Goal: Transaction & Acquisition: Purchase product/service

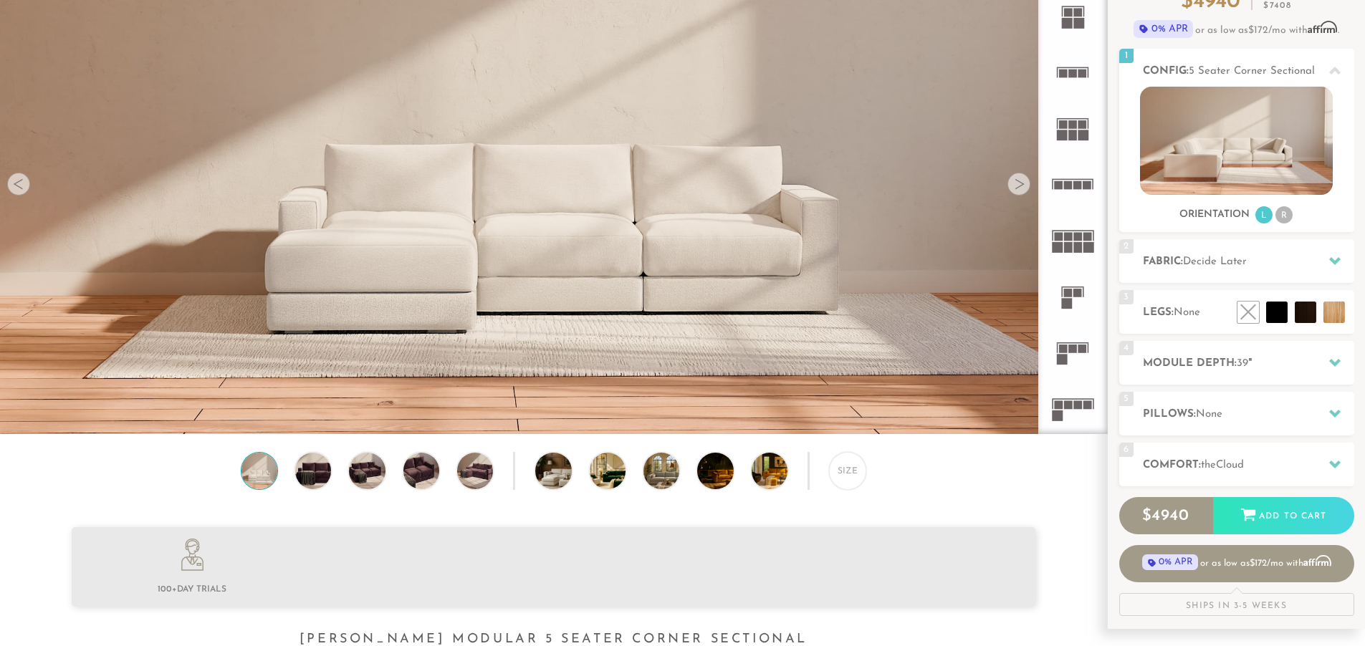
scroll to position [156, 0]
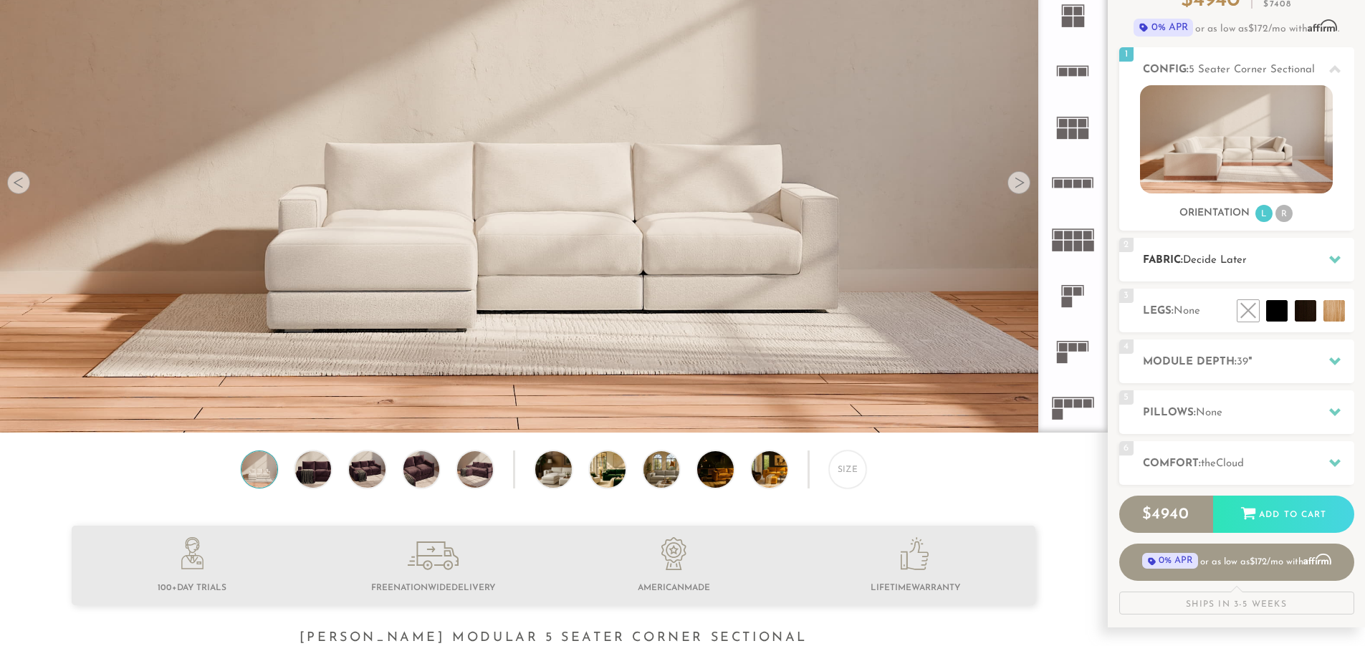
click at [1278, 269] on div "2 Fabric: Decide Later" at bounding box center [1236, 260] width 235 height 44
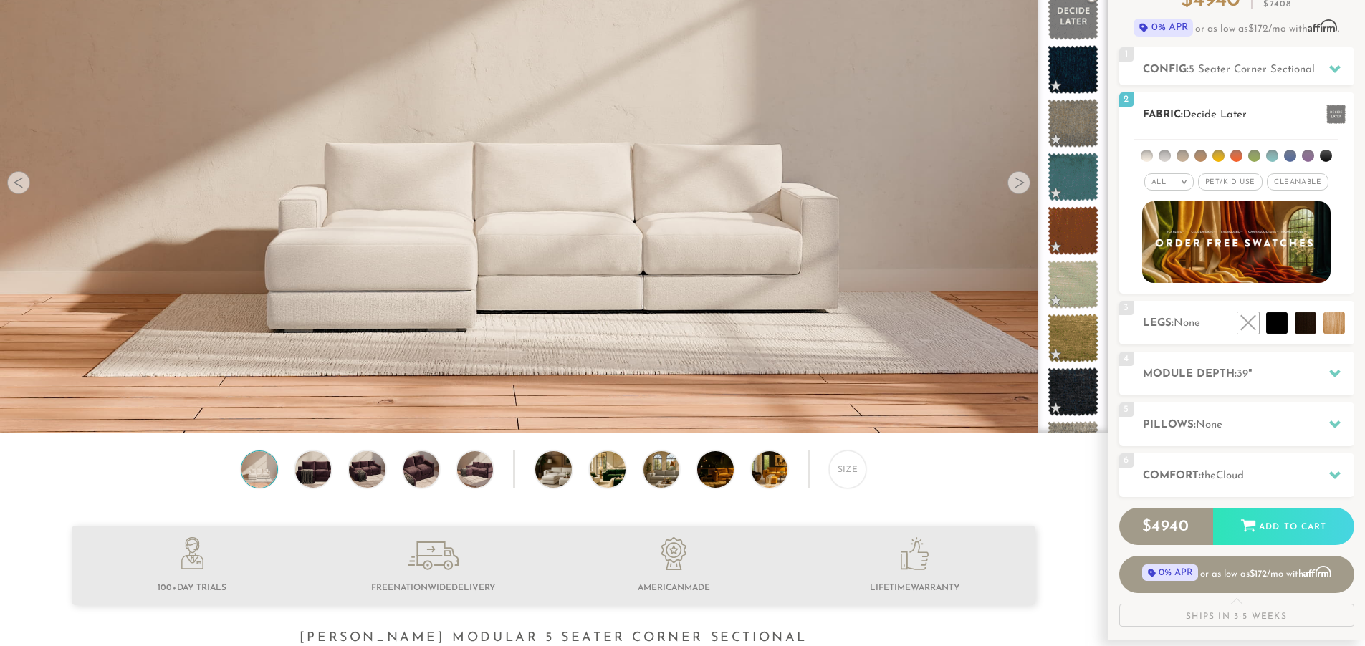
click at [1255, 184] on span "Pet/Kid Use x" at bounding box center [1230, 181] width 64 height 17
click at [1311, 177] on span "Cleanable x" at bounding box center [1303, 181] width 62 height 17
click at [1268, 473] on h2 "Comfort: the Cloud" at bounding box center [1248, 476] width 211 height 16
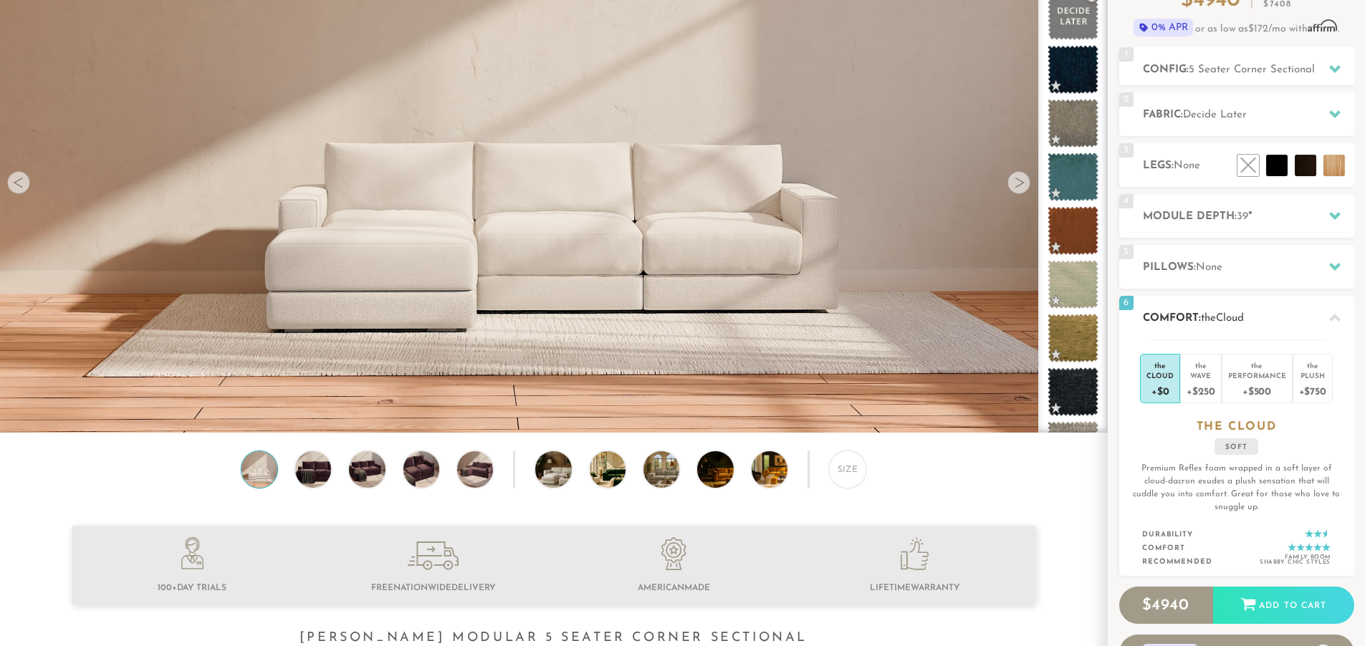
click at [1313, 451] on div "the Cloud +$0 the Wave +$250 the Performance +$500 the Plush +$750 the CLOUD so…" at bounding box center [1236, 458] width 235 height 237
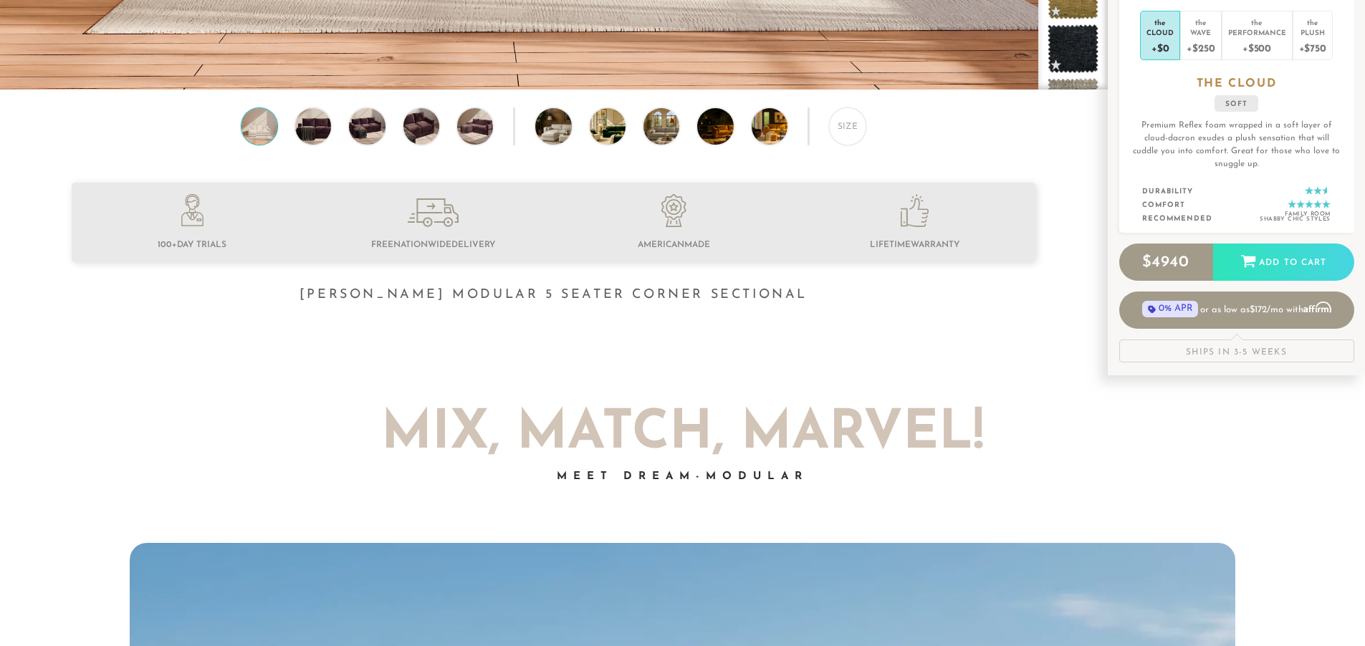
scroll to position [0, 0]
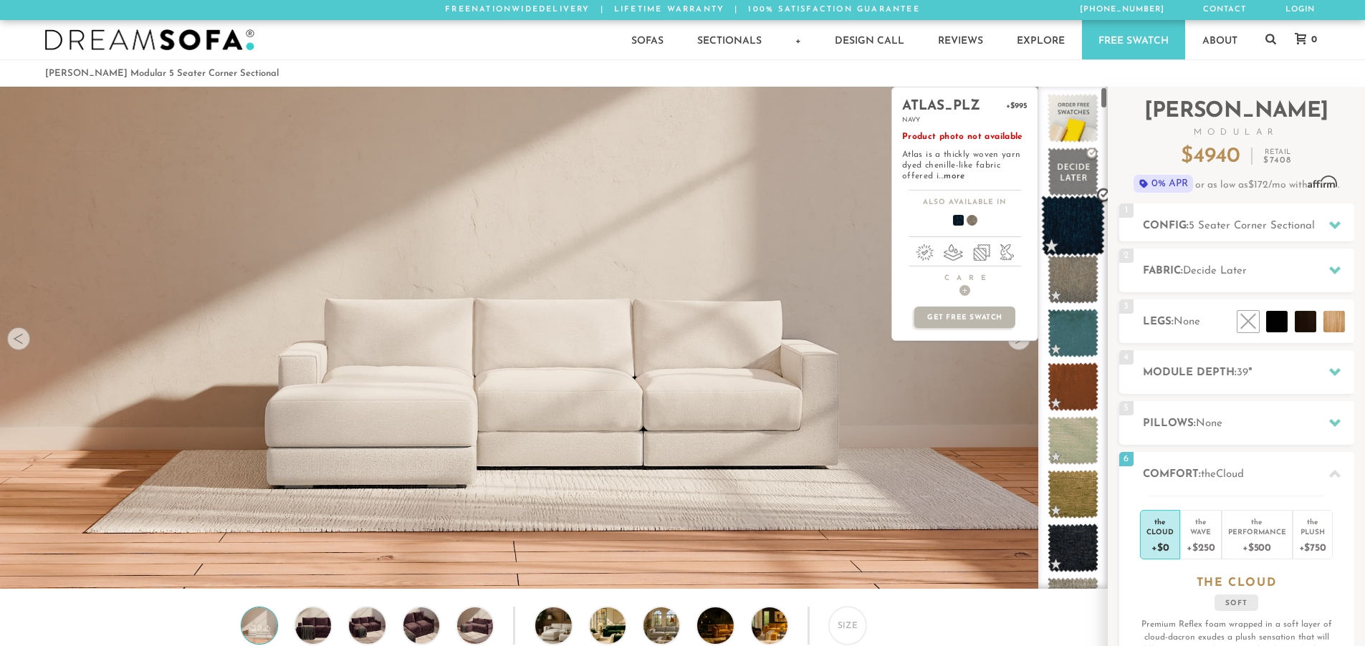
click at [1065, 223] on span at bounding box center [1073, 226] width 64 height 61
click at [1066, 224] on span at bounding box center [1073, 226] width 64 height 61
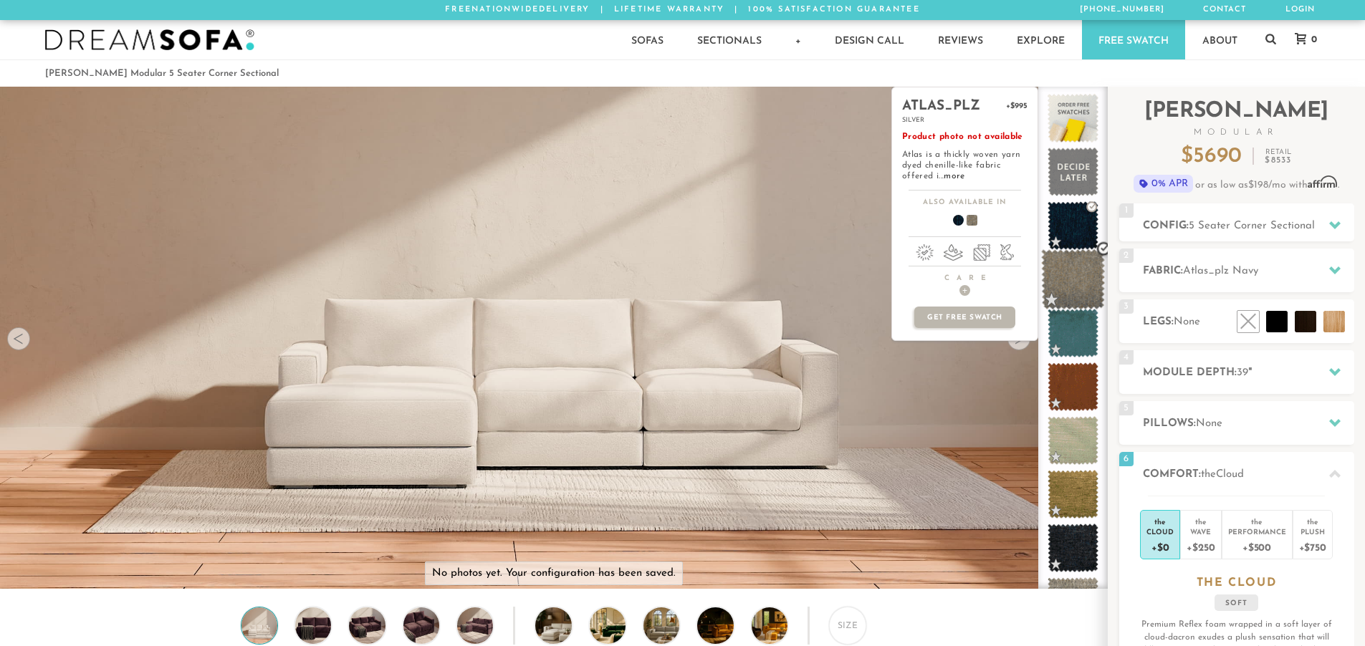
click at [1091, 277] on span at bounding box center [1073, 279] width 64 height 61
click at [1092, 331] on span at bounding box center [1073, 333] width 64 height 61
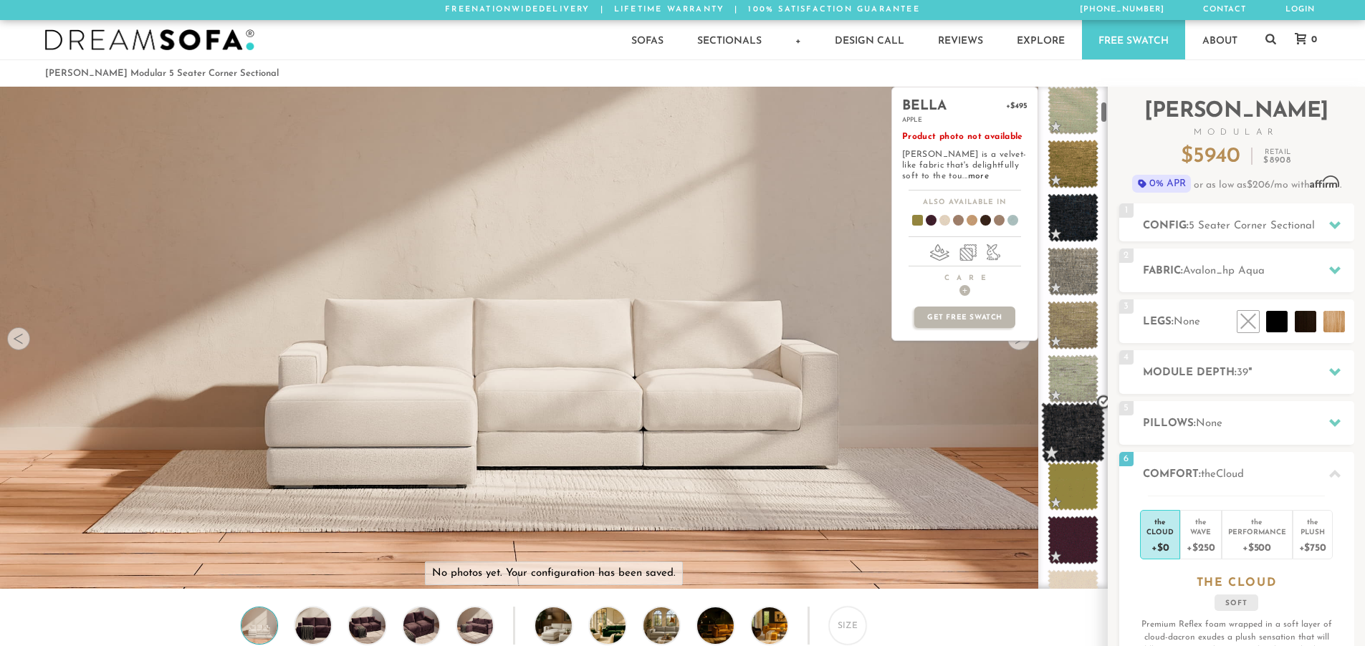
scroll to position [330, 0]
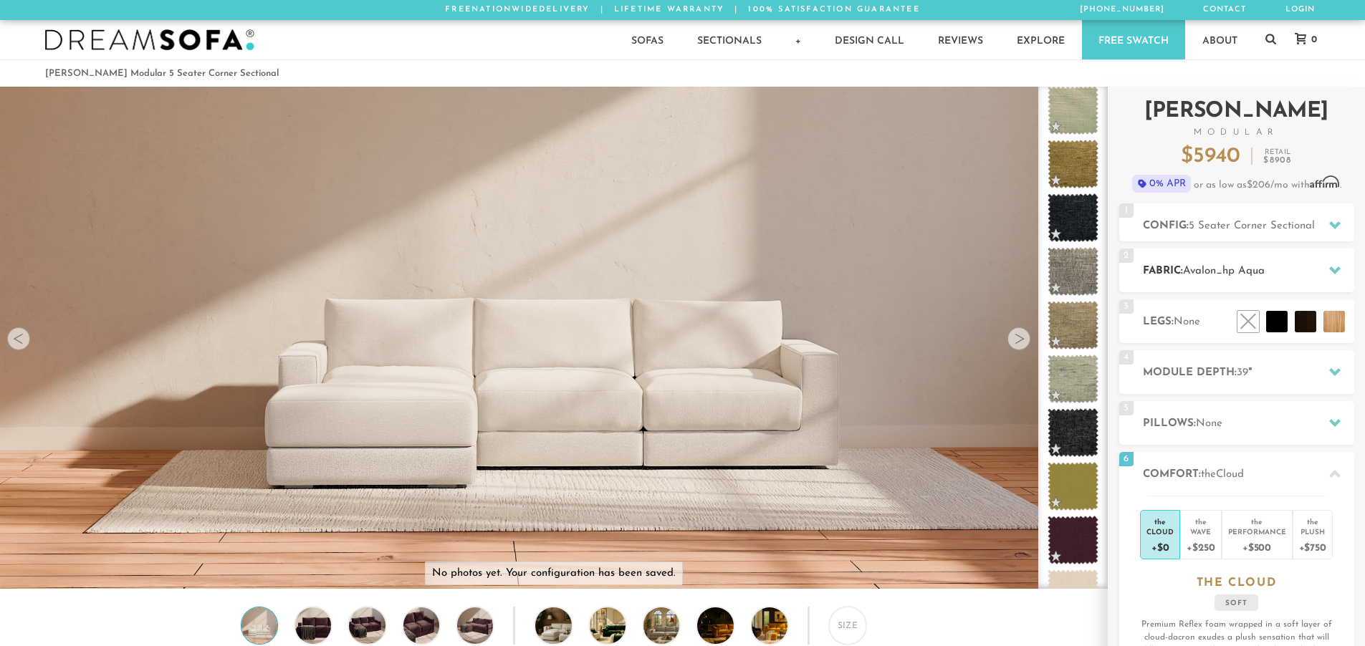
click at [1211, 269] on span "Avalon_hp Aqua" at bounding box center [1224, 271] width 82 height 11
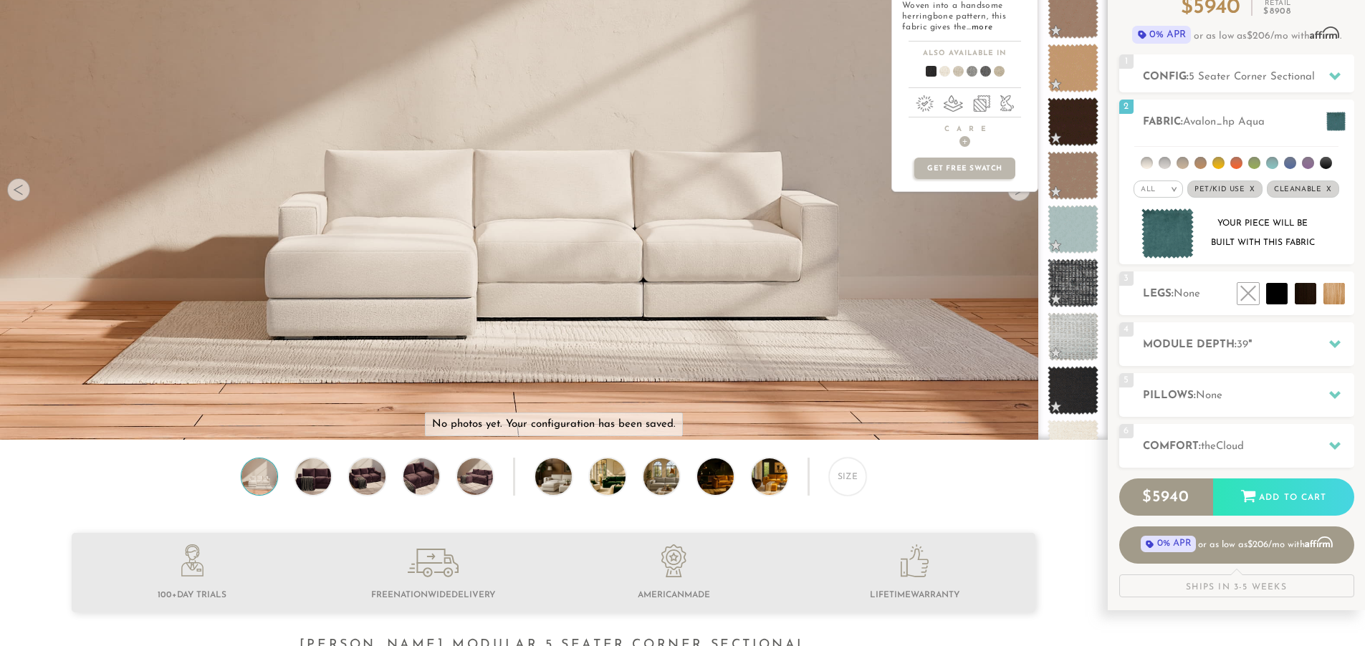
scroll to position [822, 0]
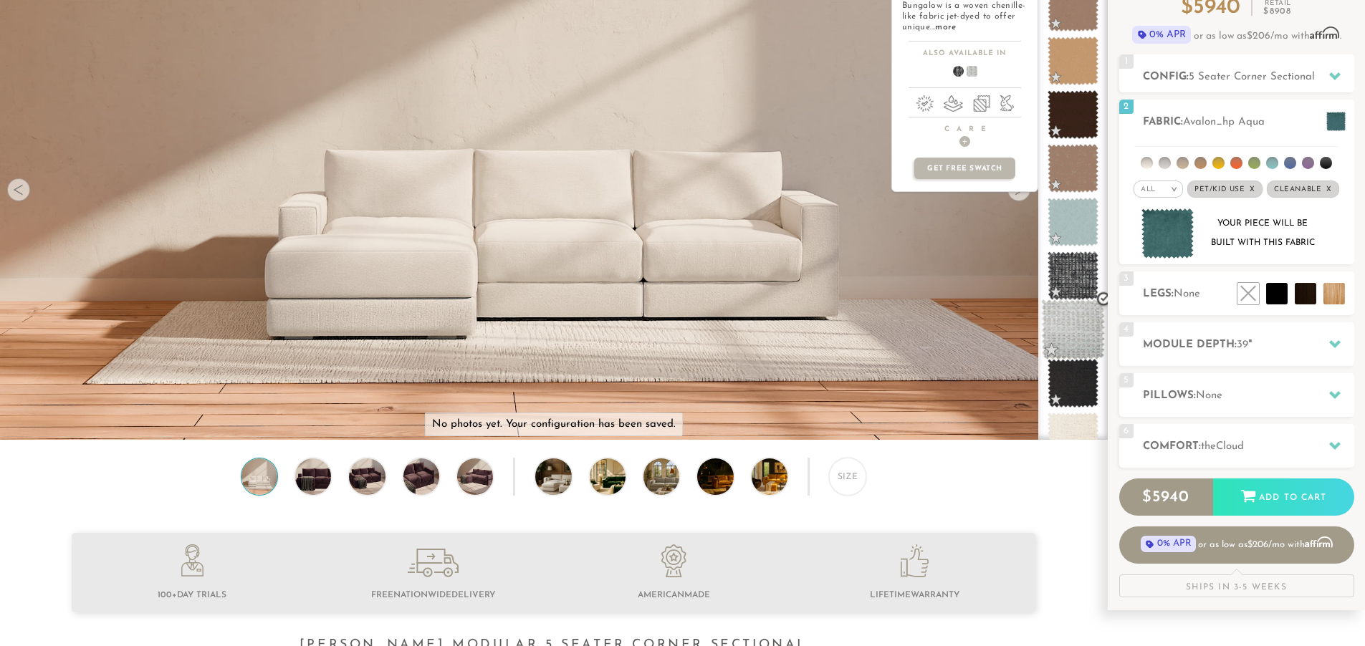
click at [1091, 325] on span at bounding box center [1073, 330] width 64 height 61
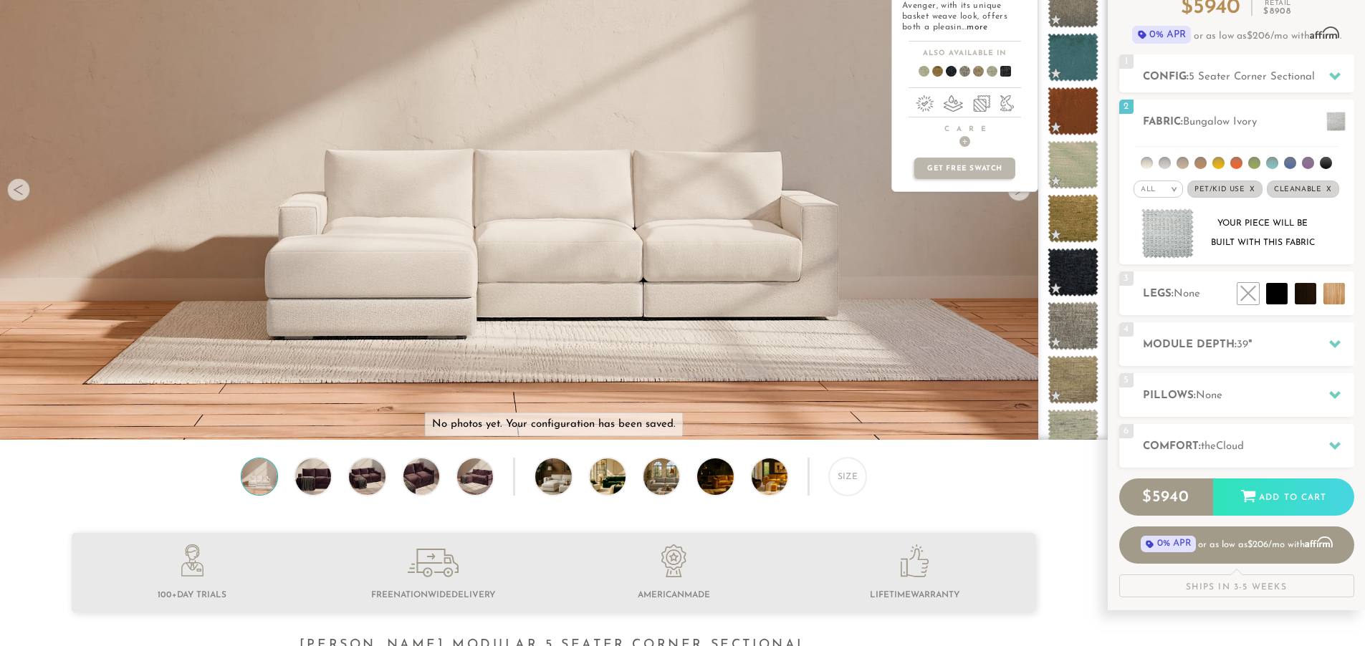
scroll to position [0, 0]
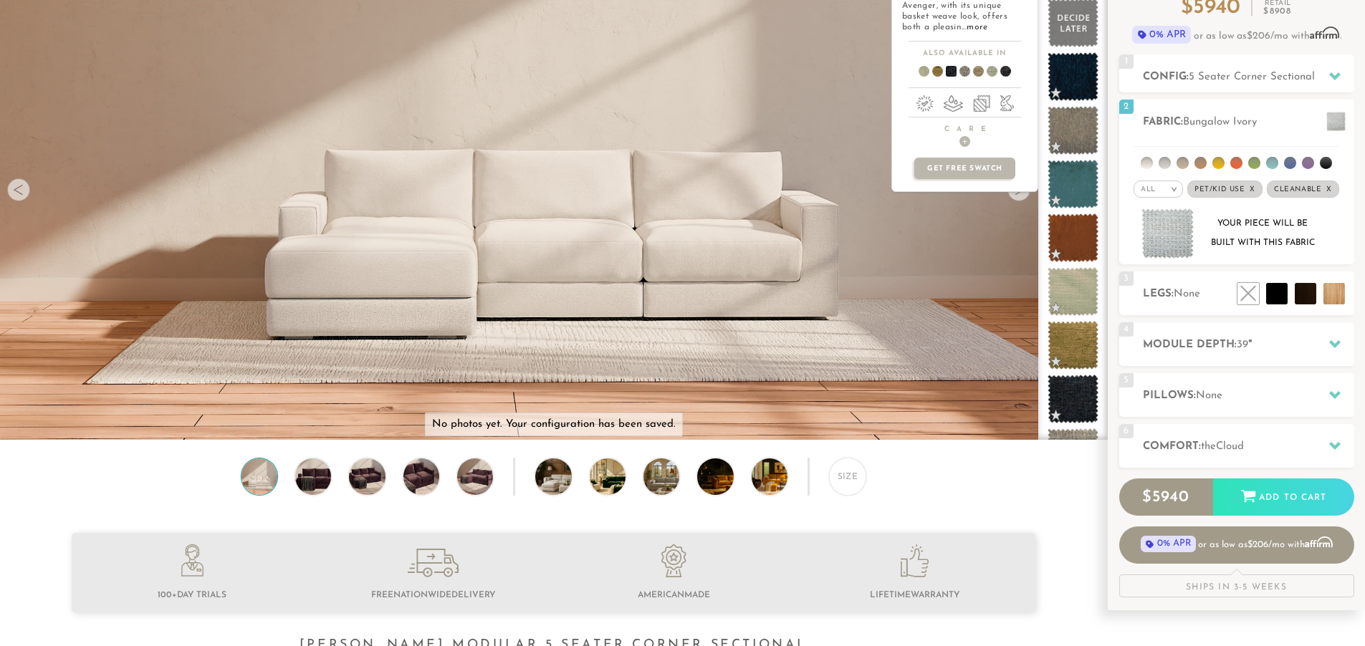
click at [924, 373] on div "avenger +$1245 denim Product photo not available Avenger, with its unique baske…" at bounding box center [964, 189] width 147 height 502
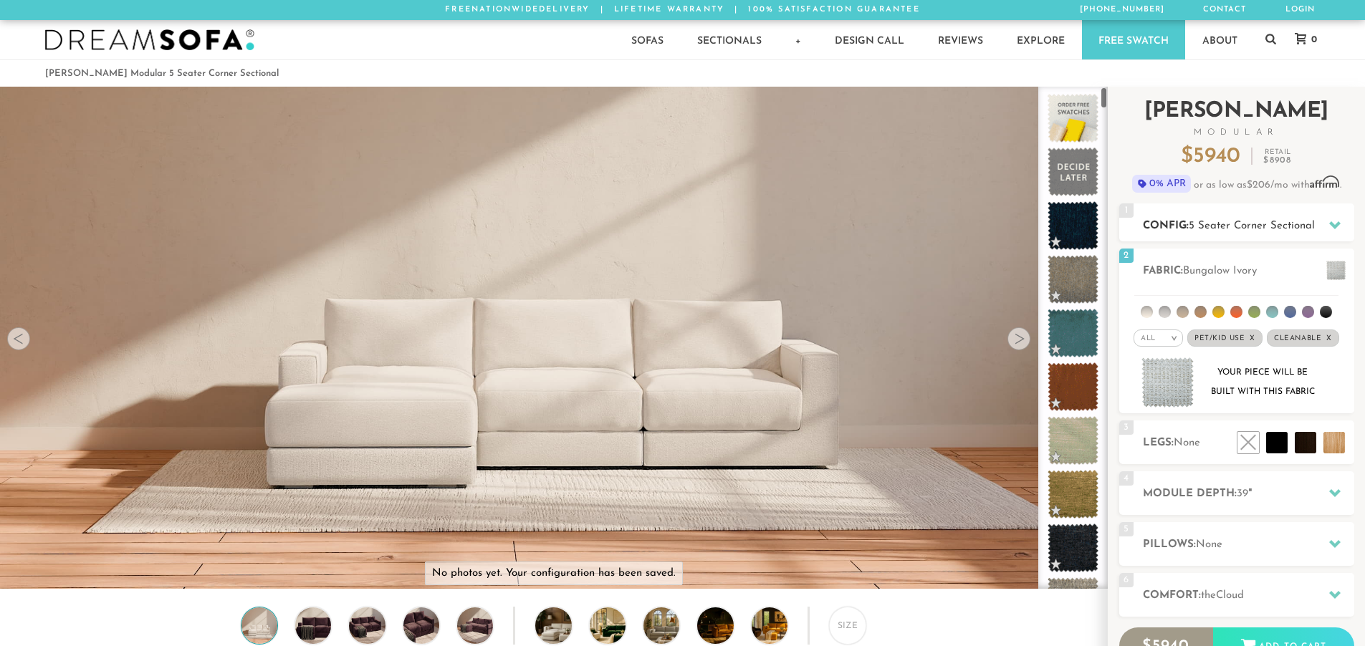
click at [1270, 221] on span "5 Seater Corner Sectional" at bounding box center [1252, 226] width 126 height 11
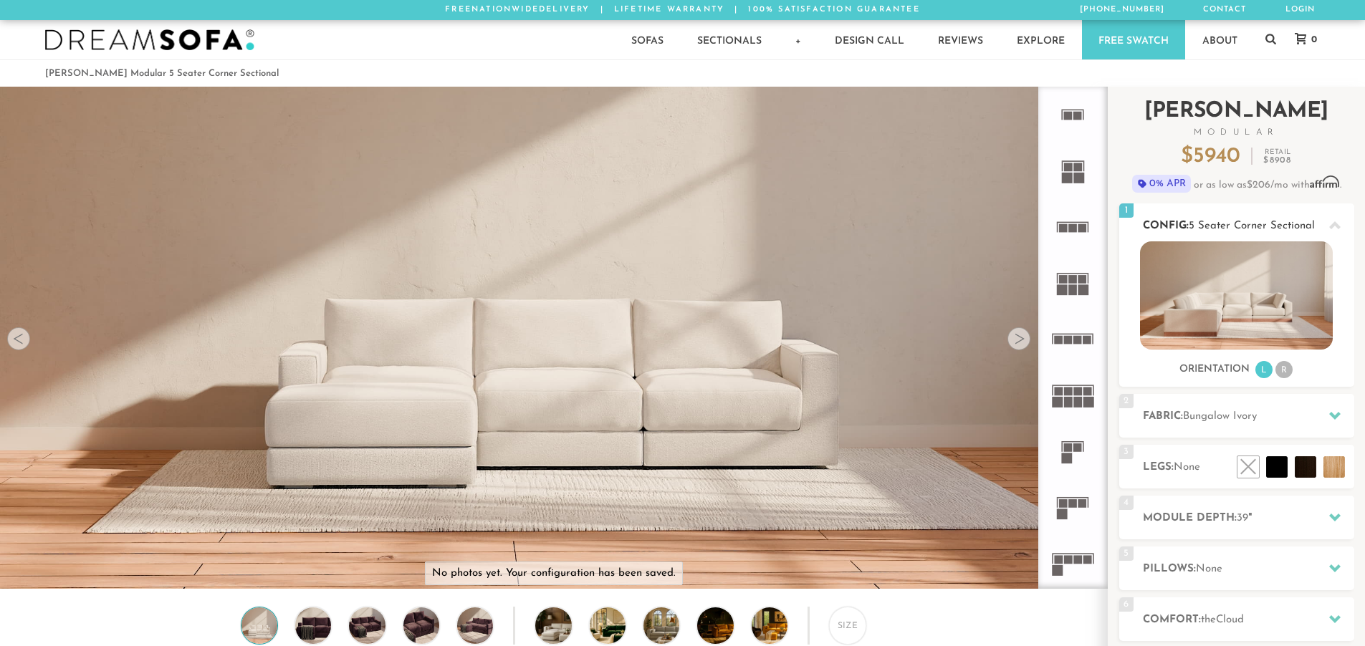
click at [1281, 319] on img at bounding box center [1236, 295] width 193 height 108
click at [1215, 295] on img at bounding box center [1236, 295] width 193 height 108
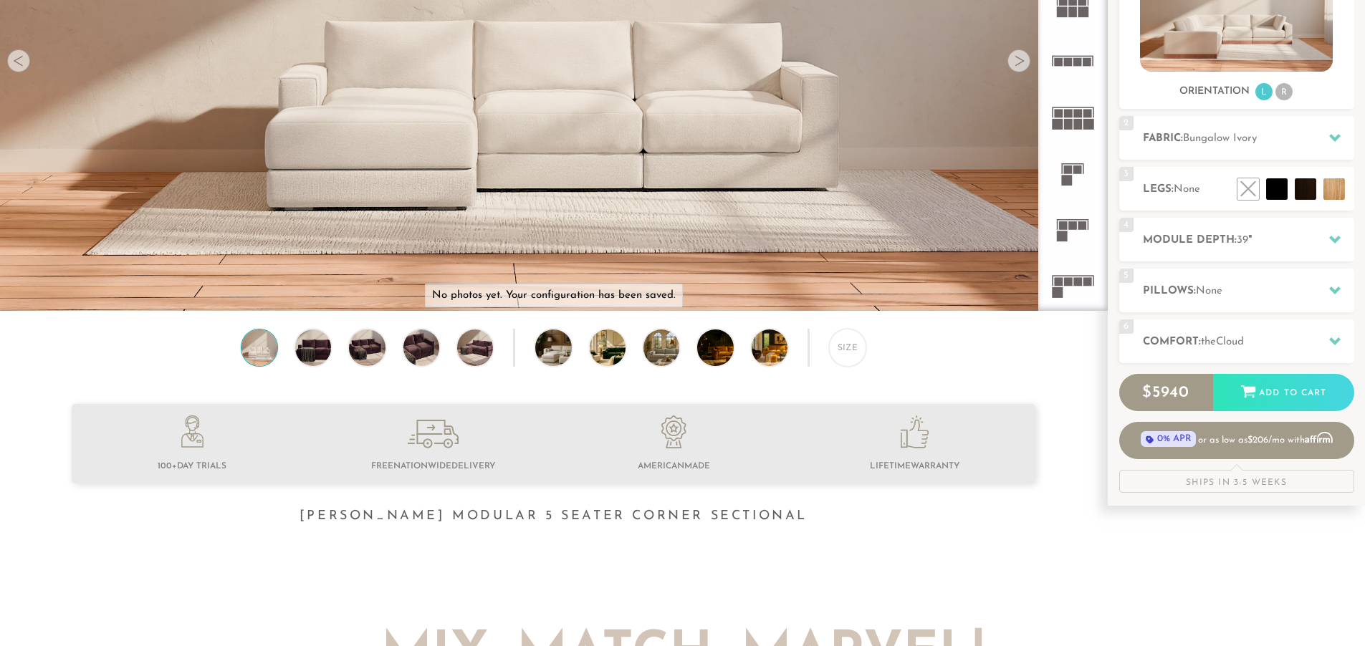
scroll to position [279, 0]
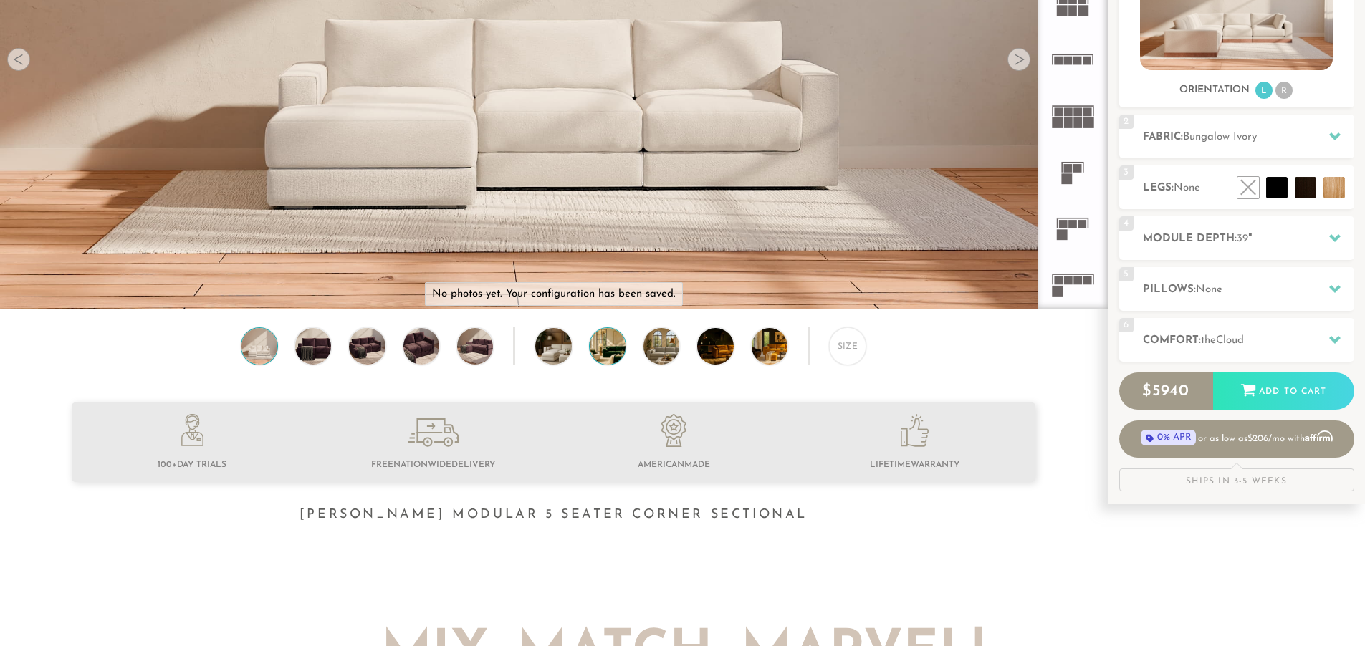
click at [592, 350] on img at bounding box center [622, 346] width 64 height 36
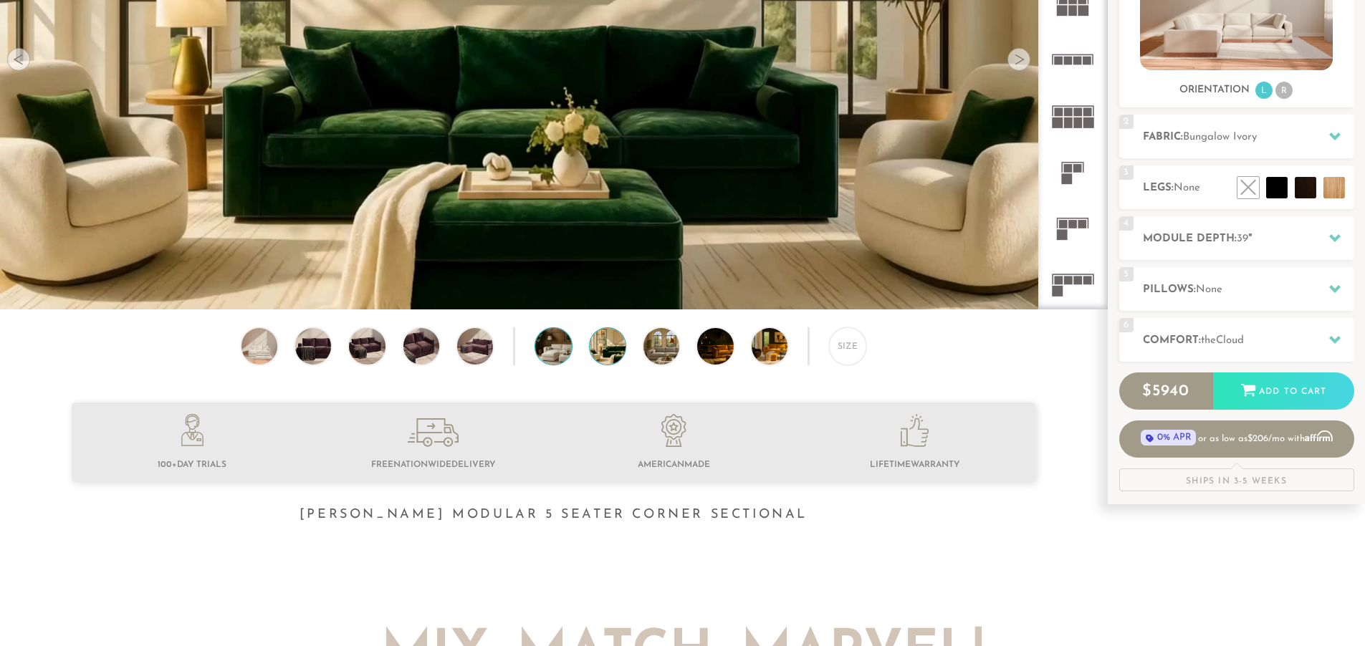
click at [535, 353] on div "Size" at bounding box center [553, 349] width 1107 height 44
click at [541, 353] on img at bounding box center [567, 346] width 64 height 36
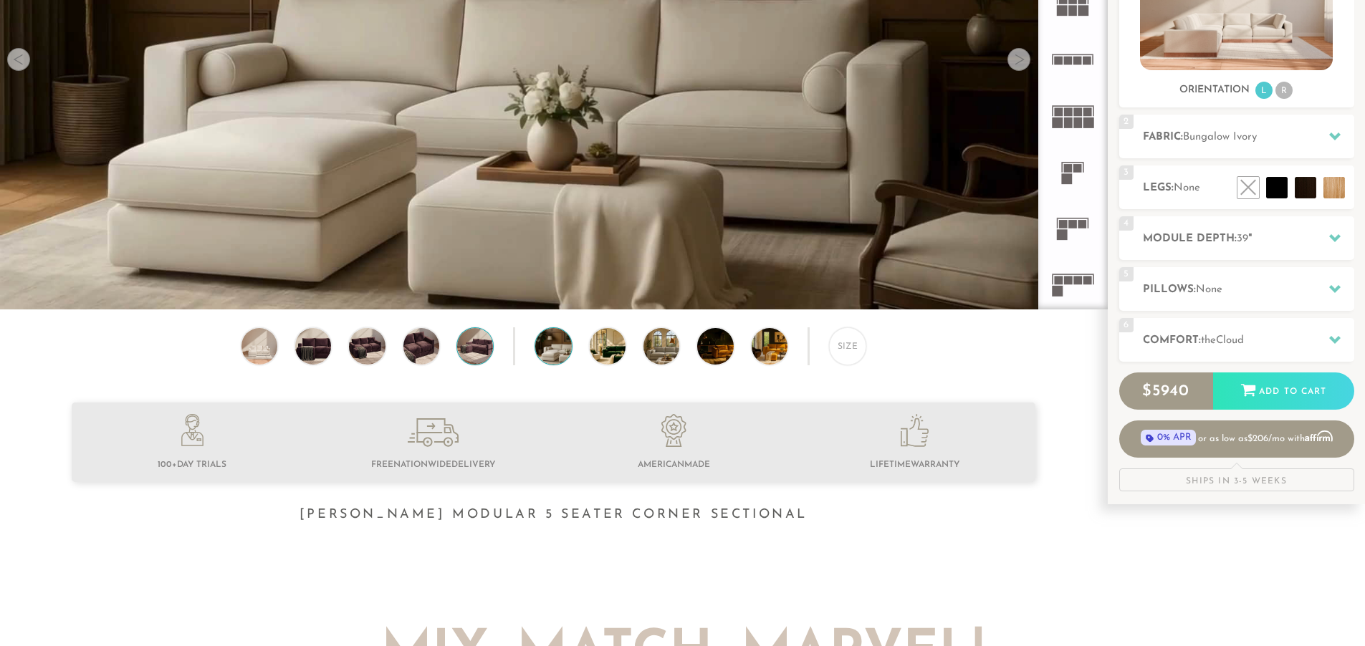
click at [481, 358] on img at bounding box center [475, 346] width 43 height 36
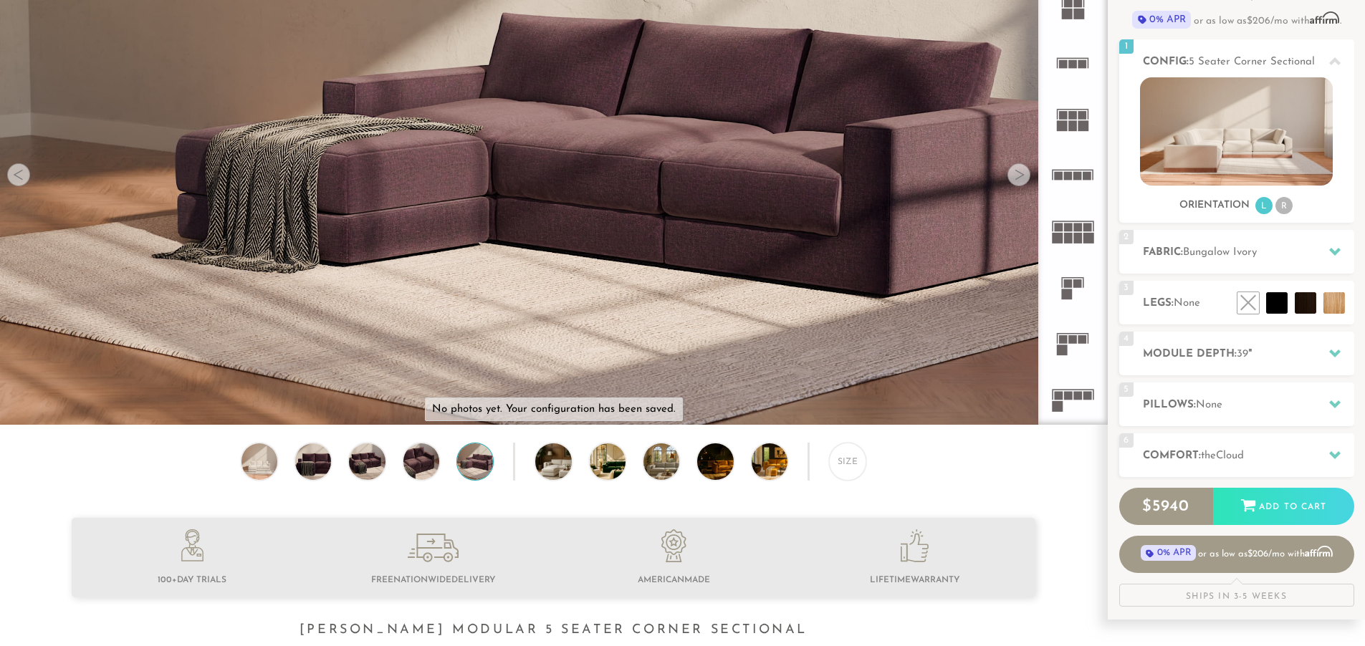
scroll to position [166, 0]
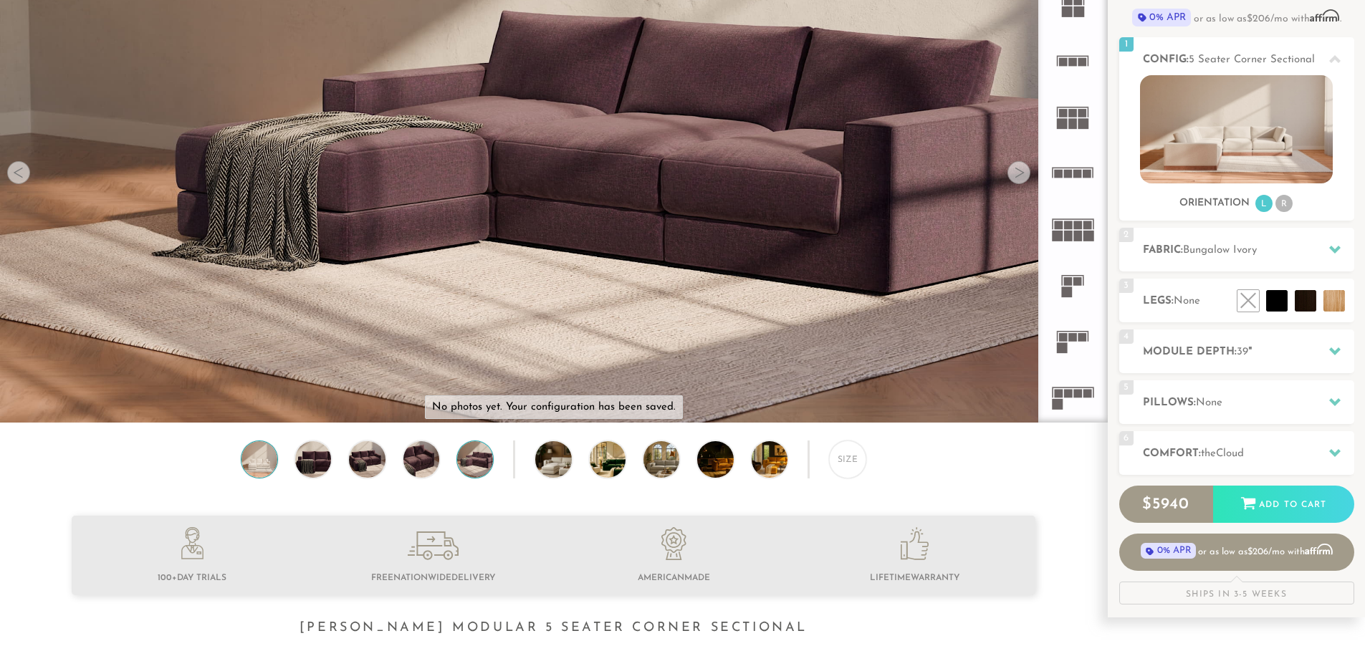
click at [254, 462] on img at bounding box center [259, 459] width 43 height 36
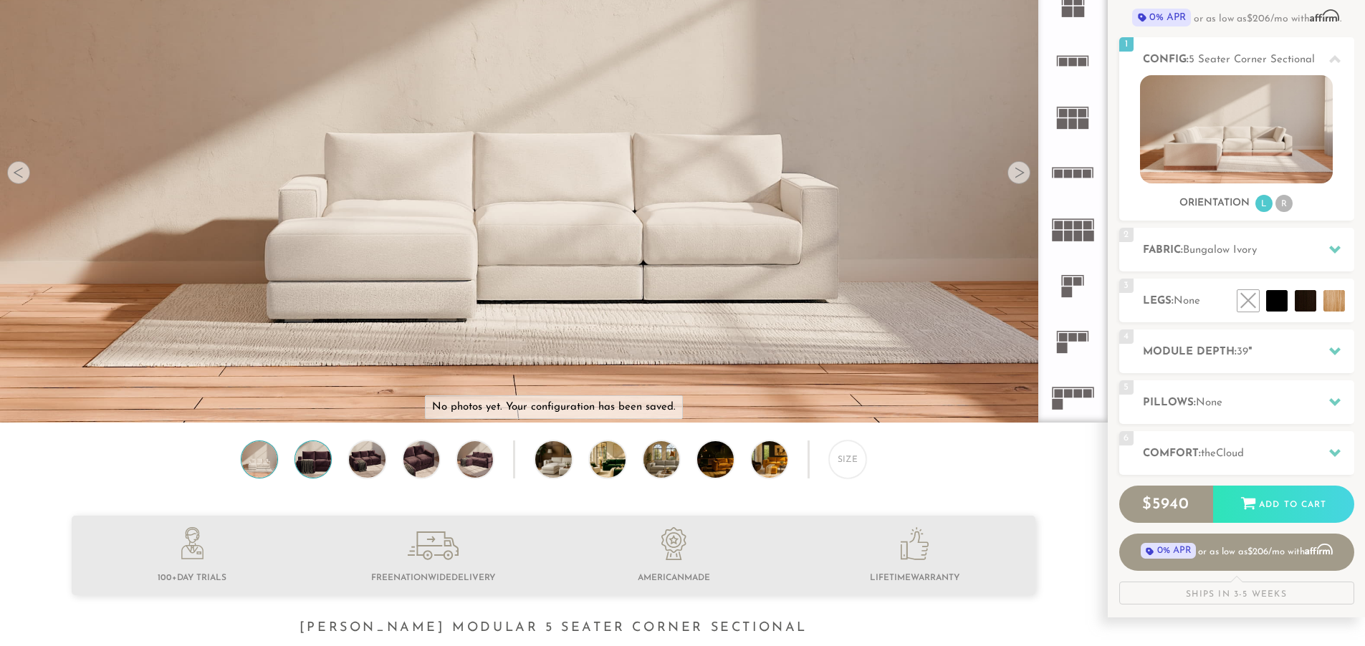
click at [298, 463] on img at bounding box center [313, 459] width 43 height 36
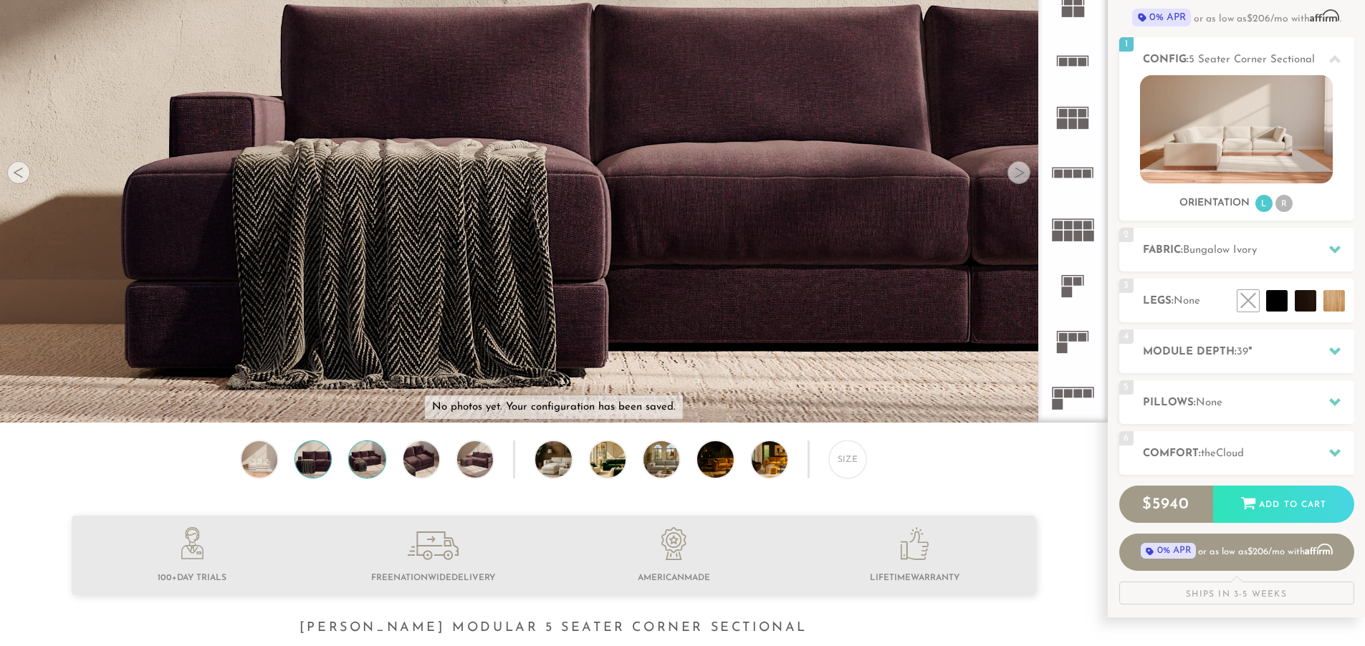
click at [364, 470] on img at bounding box center [366, 459] width 43 height 36
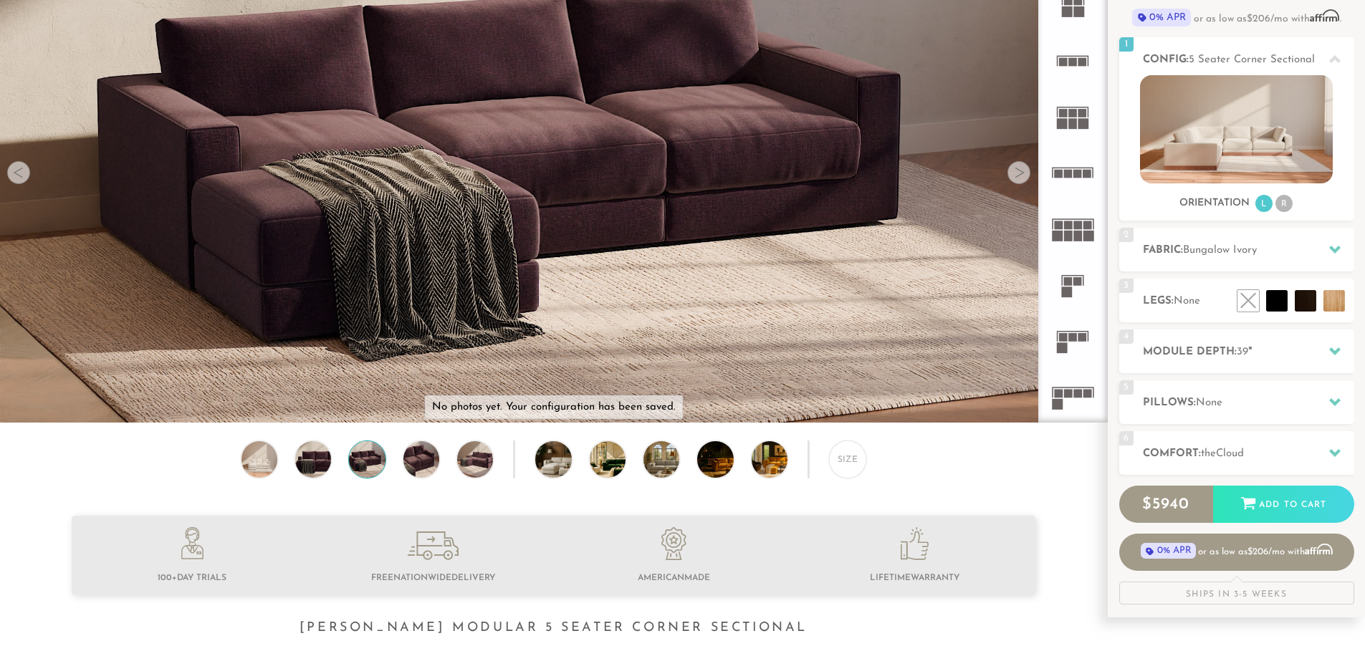
click at [449, 469] on div "Size" at bounding box center [553, 463] width 1107 height 44
click at [782, 474] on img at bounding box center [784, 459] width 64 height 36
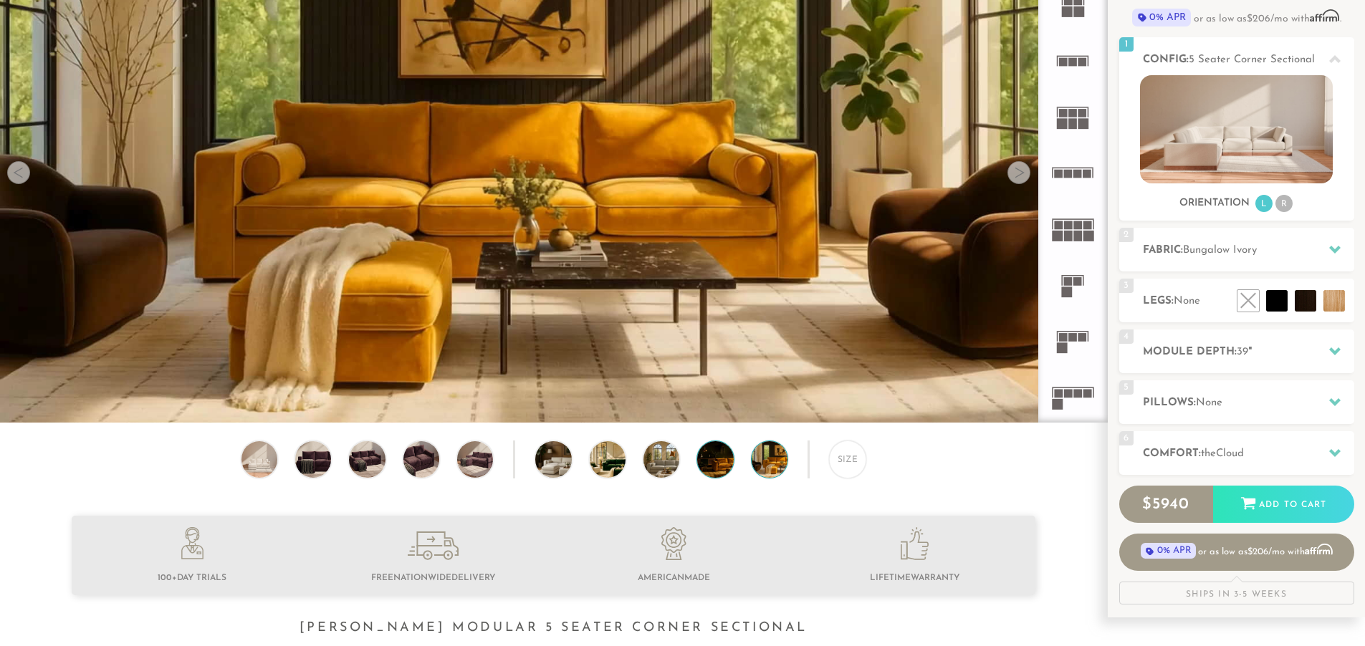
click at [715, 472] on img at bounding box center [729, 459] width 64 height 36
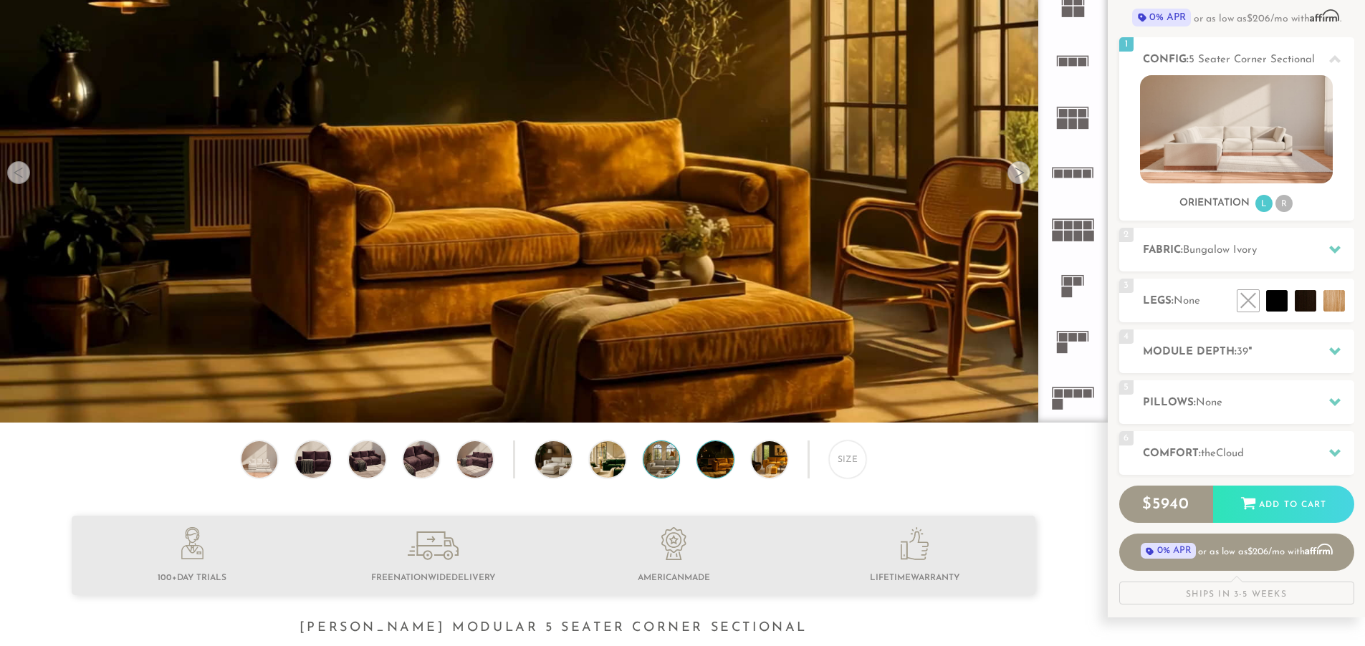
click at [653, 466] on img at bounding box center [676, 459] width 64 height 36
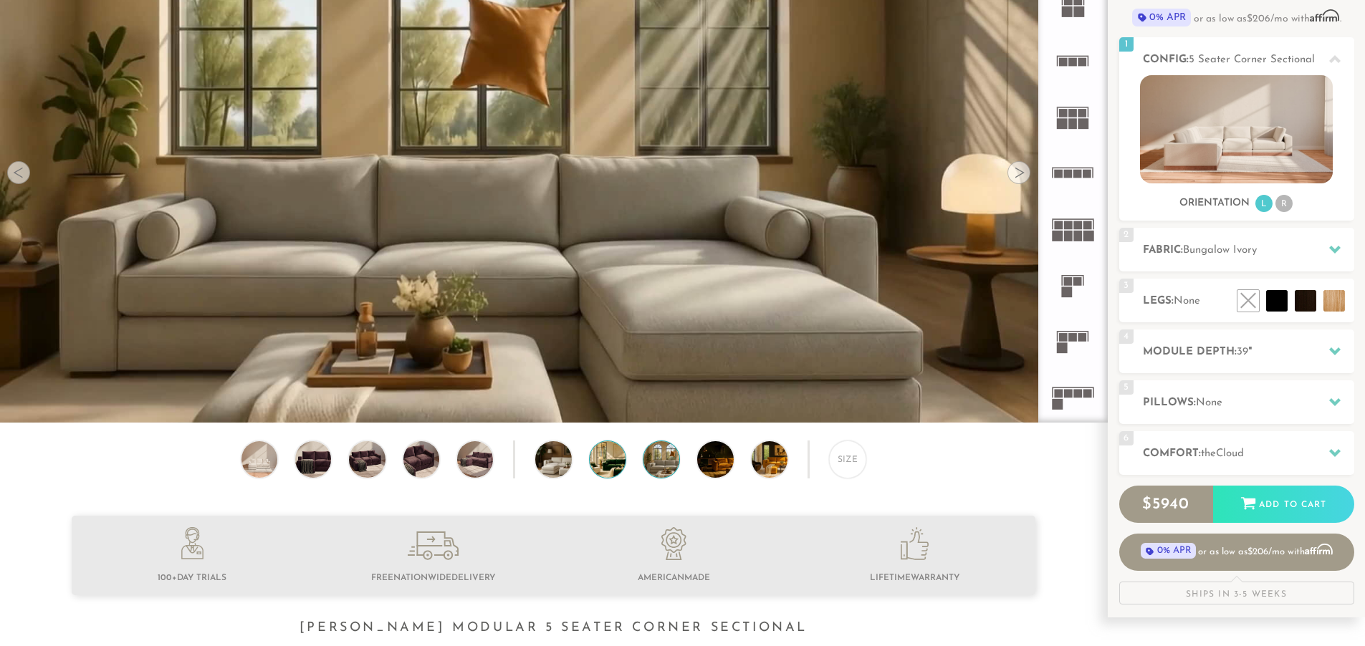
click at [617, 465] on img at bounding box center [622, 459] width 64 height 36
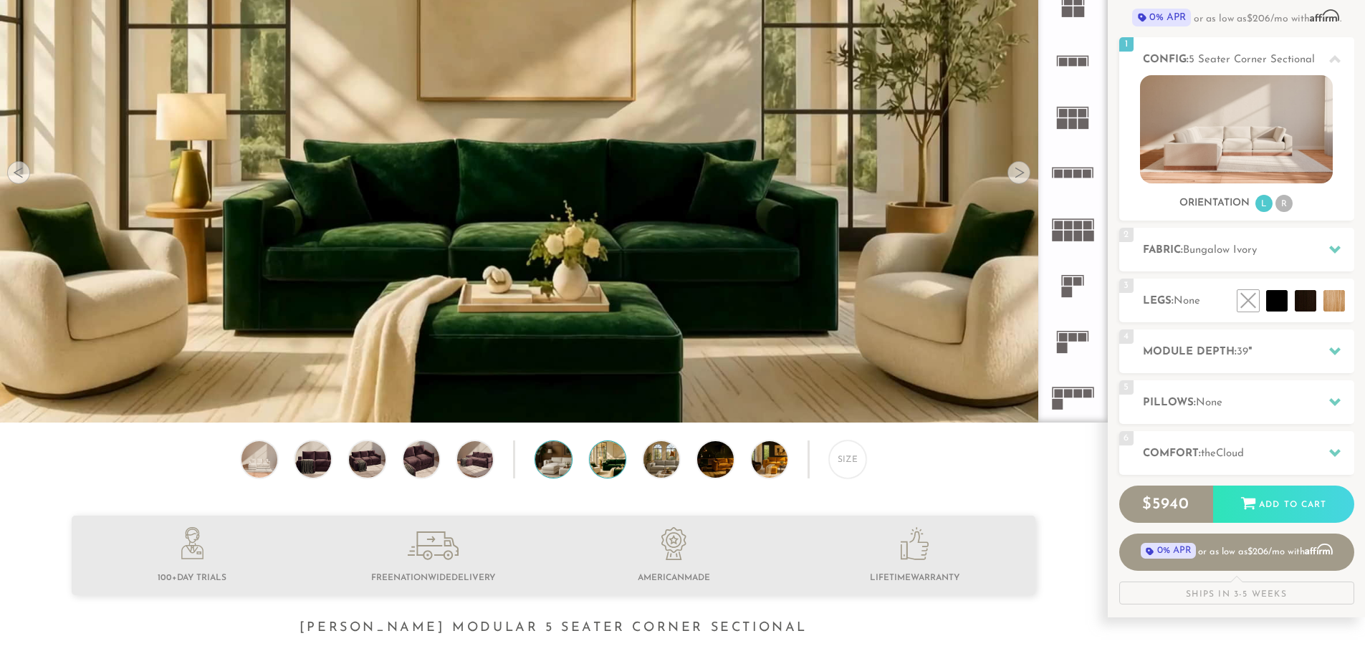
click at [542, 464] on img at bounding box center [567, 459] width 64 height 36
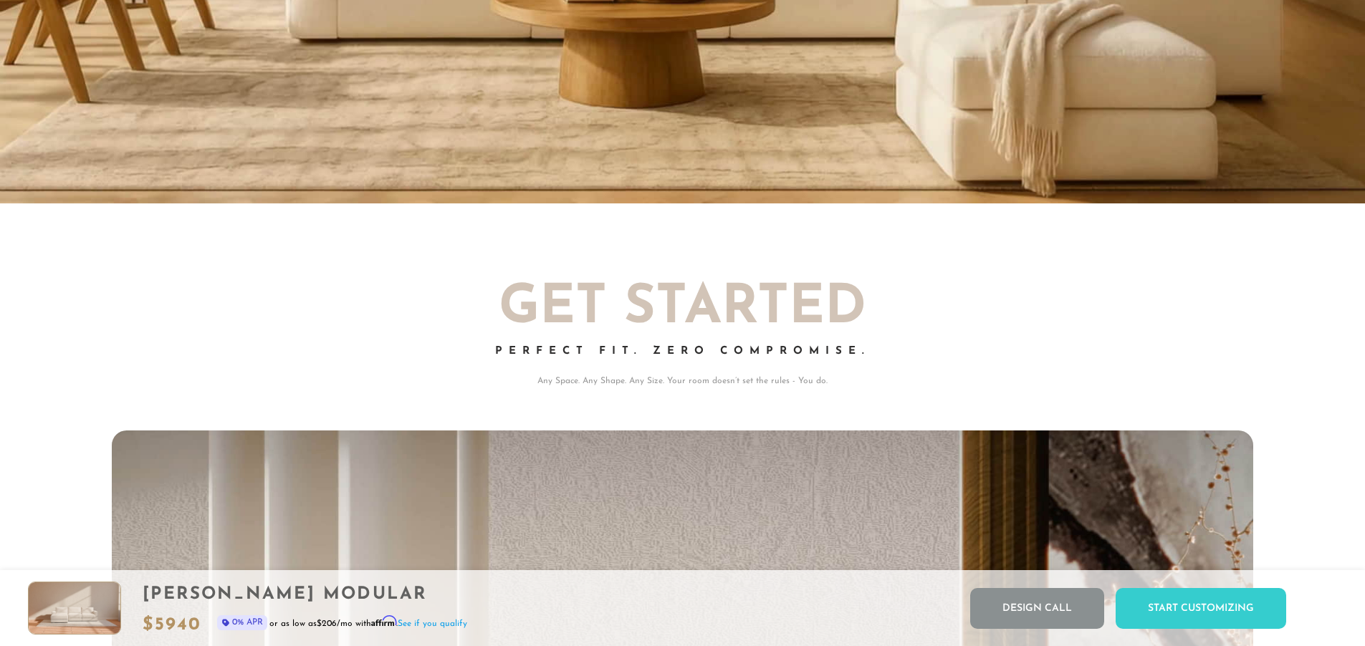
scroll to position [11, 11]
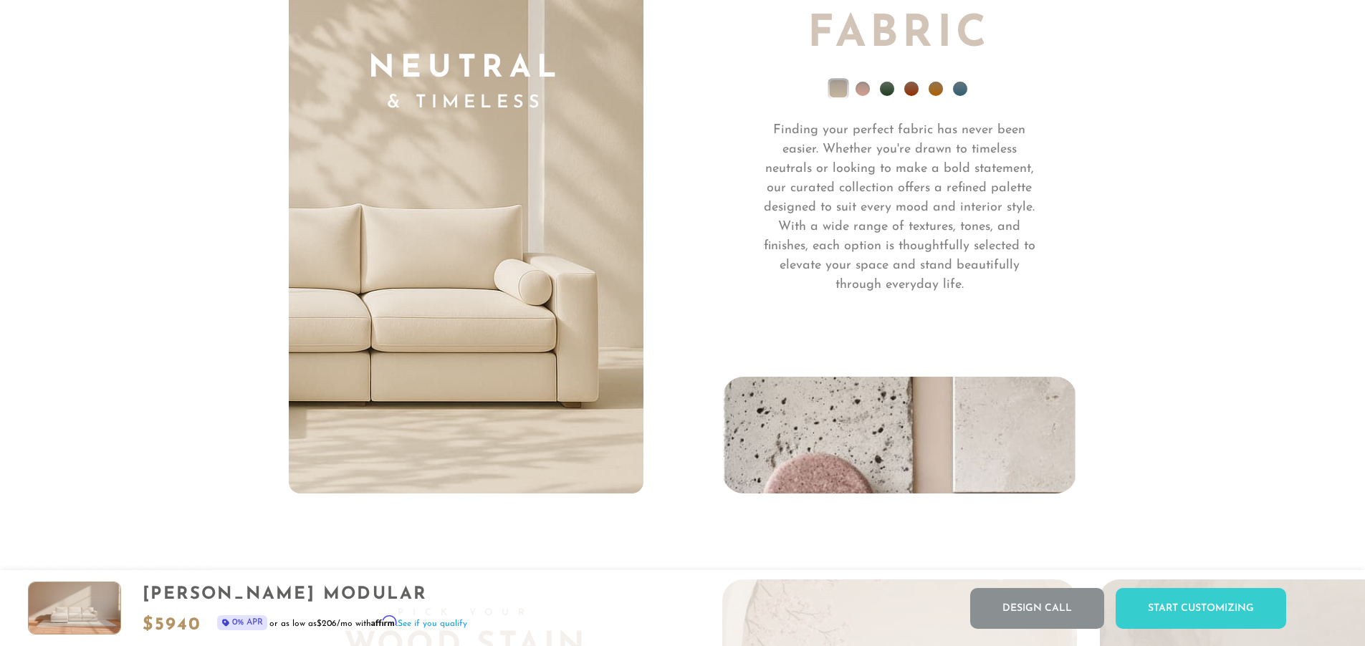
click at [864, 96] on li at bounding box center [863, 89] width 14 height 14
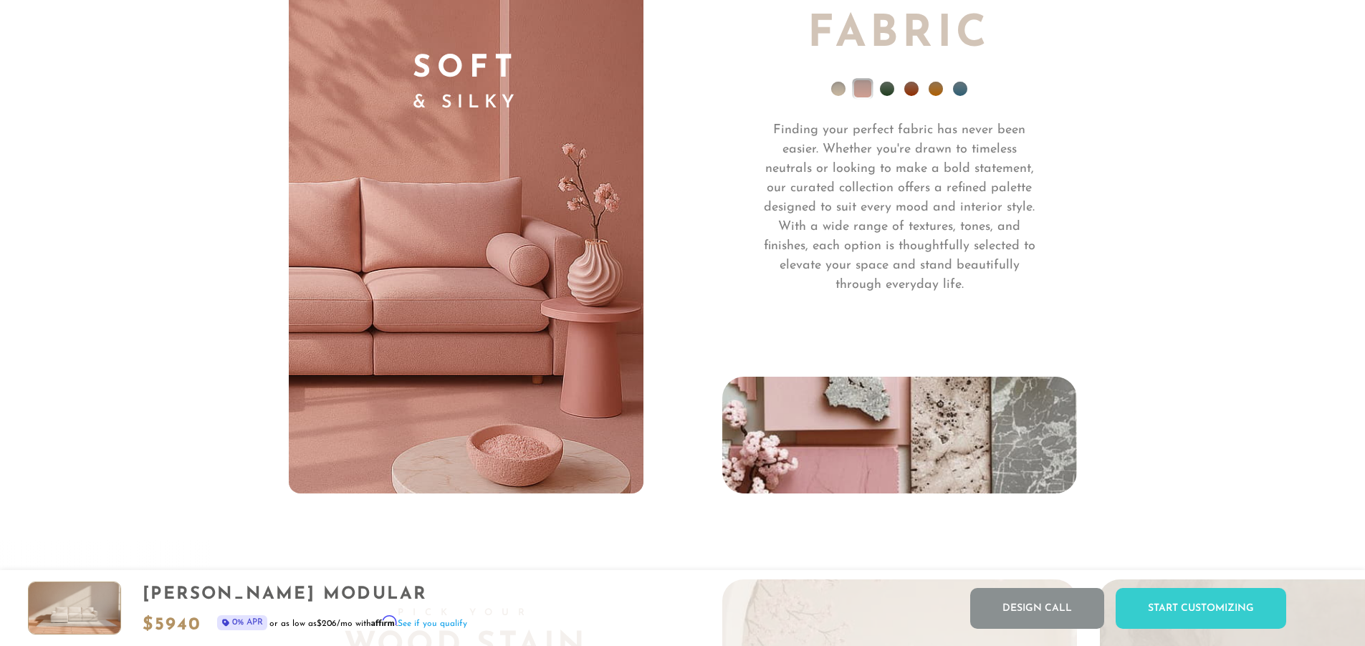
click at [889, 95] on li at bounding box center [887, 89] width 14 height 14
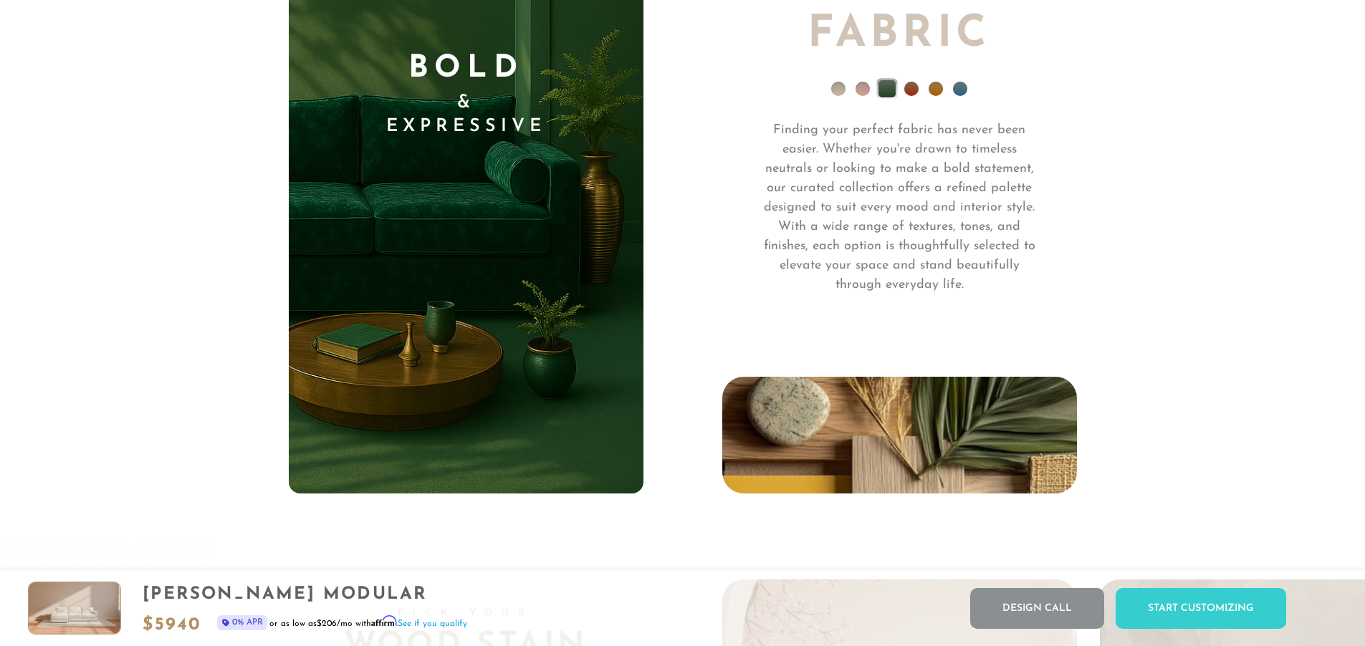
click at [909, 96] on li at bounding box center [911, 89] width 14 height 14
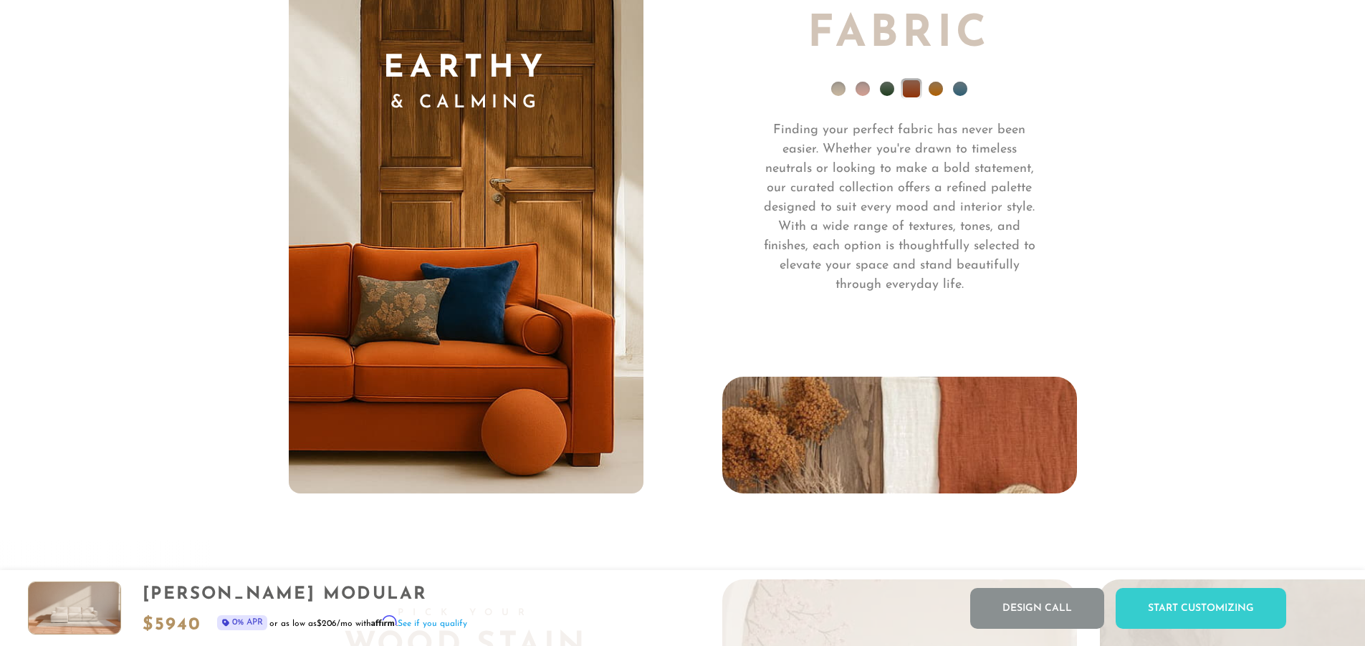
click at [938, 92] on li at bounding box center [936, 89] width 14 height 14
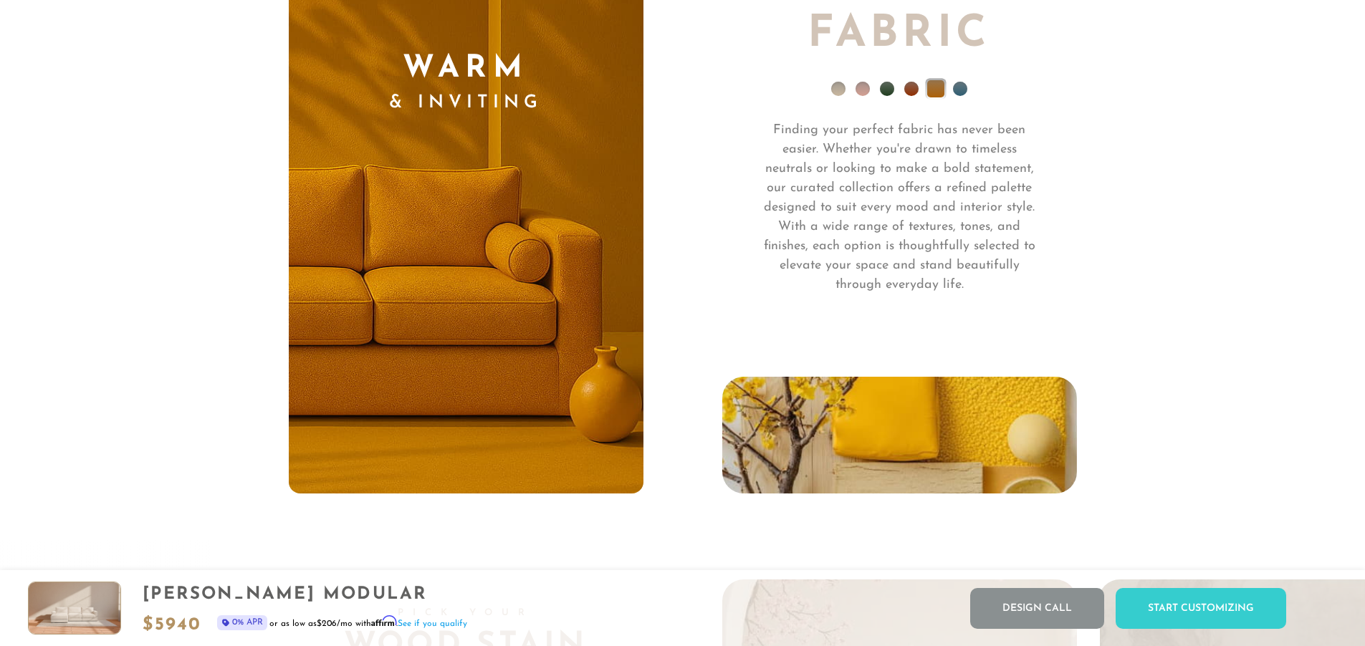
click at [960, 95] on li at bounding box center [960, 89] width 14 height 14
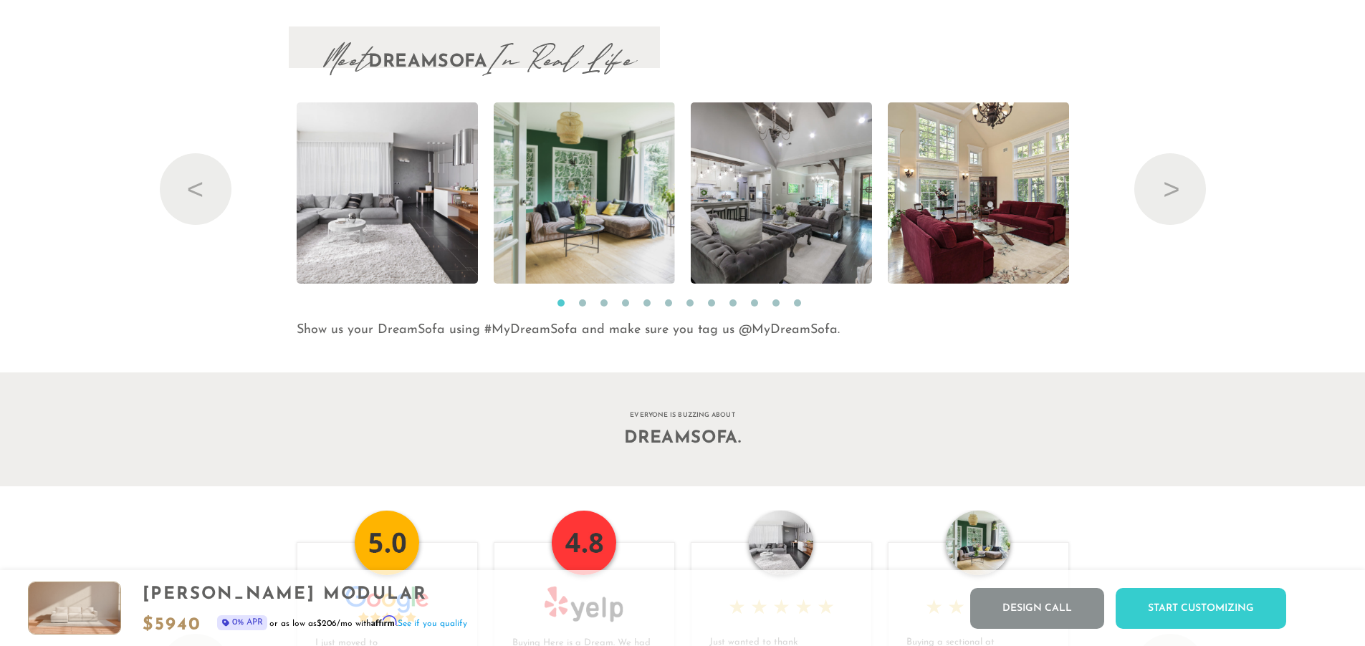
scroll to position [15652, 0]
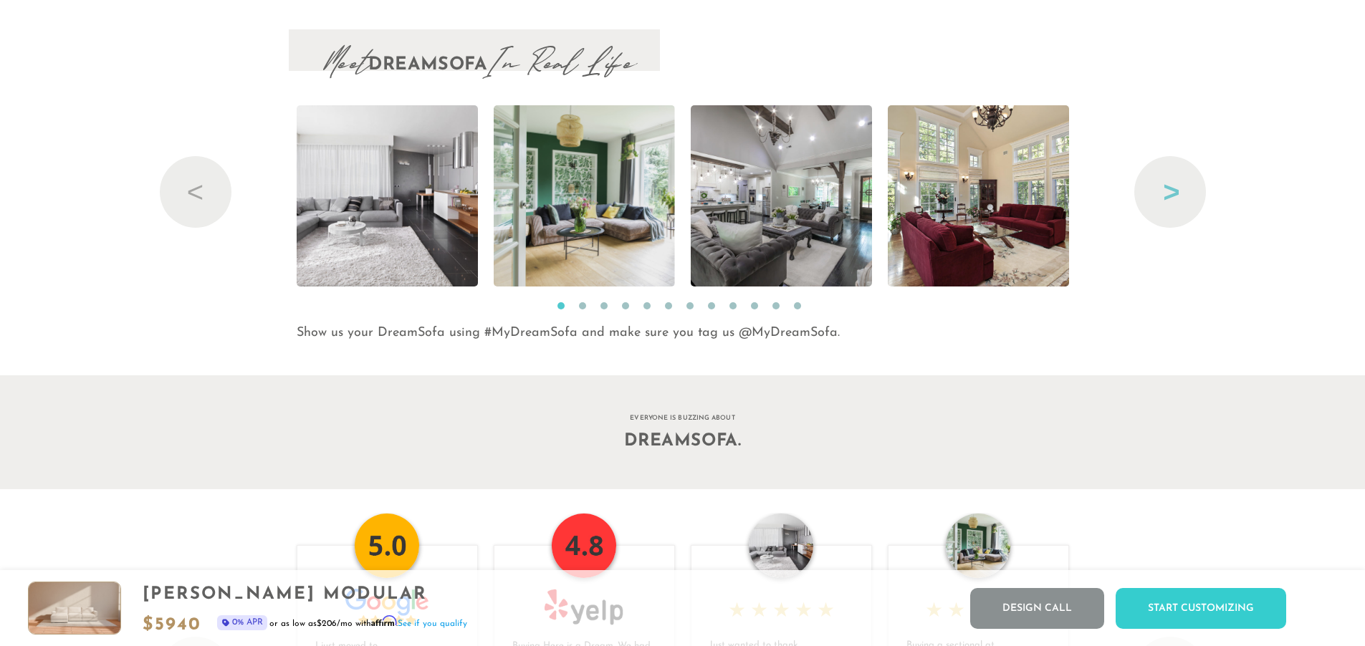
click at [1180, 199] on button "Next" at bounding box center [1170, 192] width 72 height 72
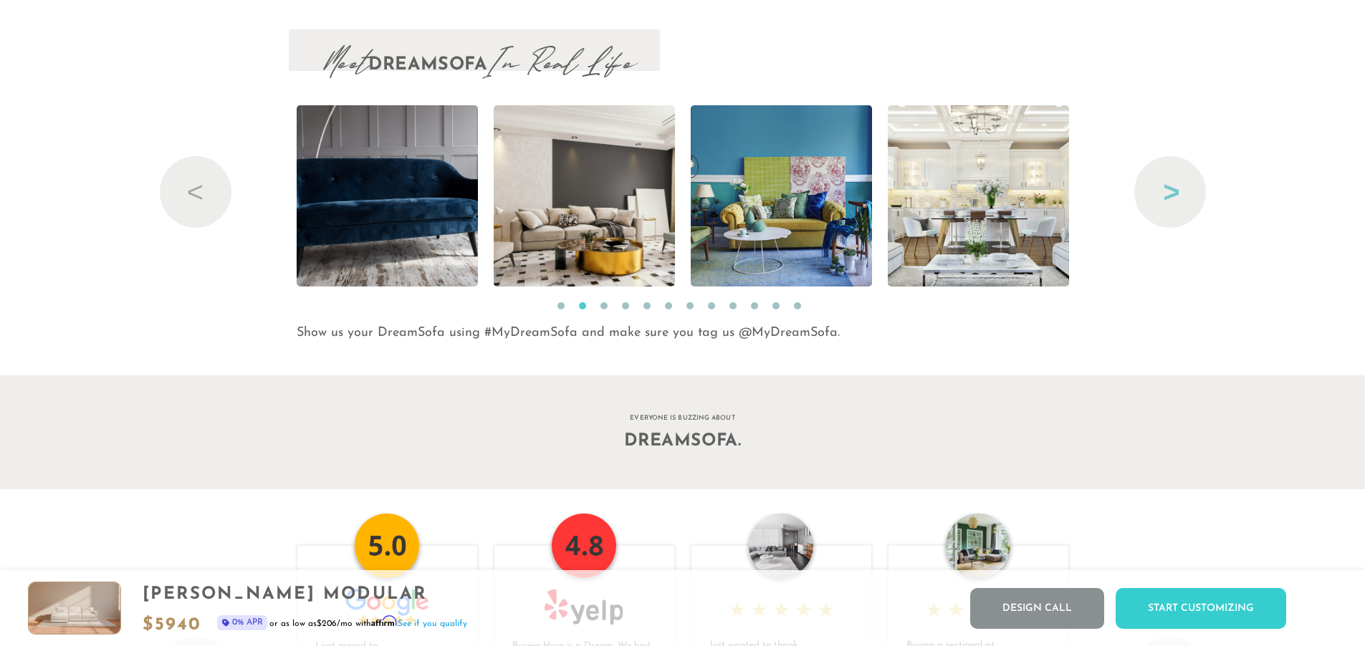
click at [1177, 201] on button "Next" at bounding box center [1170, 192] width 72 height 72
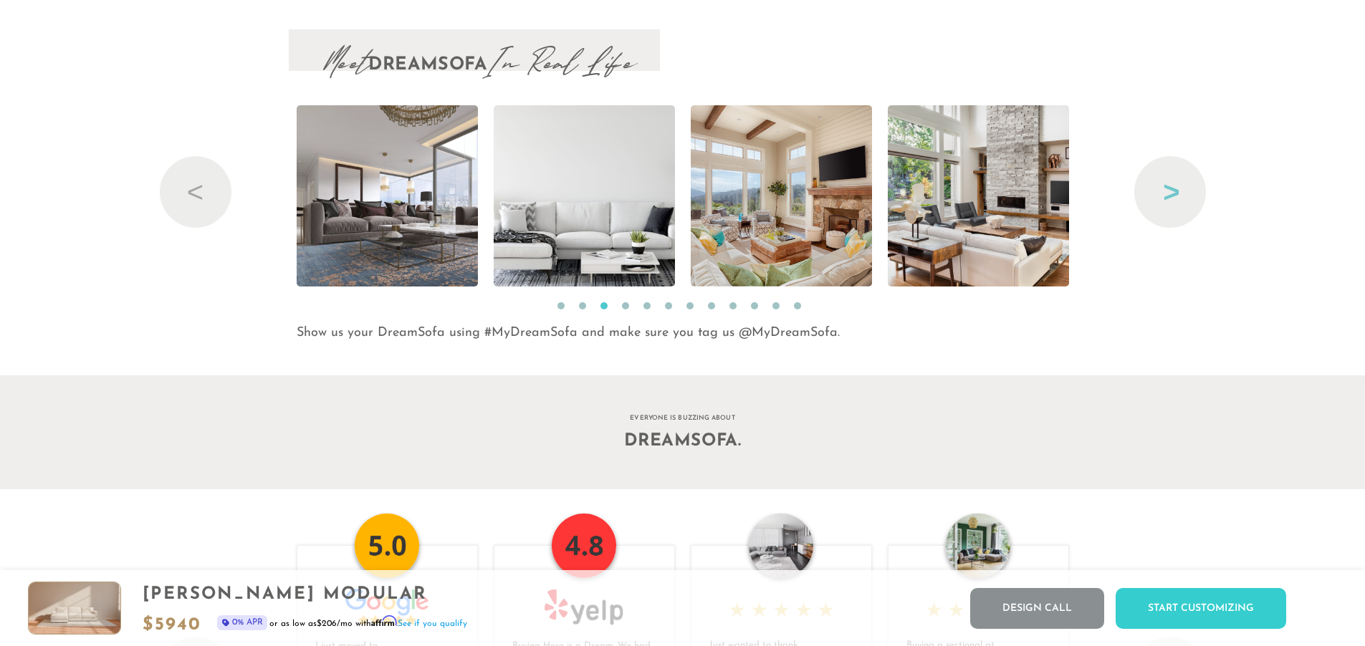
click at [1177, 201] on button "Next" at bounding box center [1170, 192] width 72 height 72
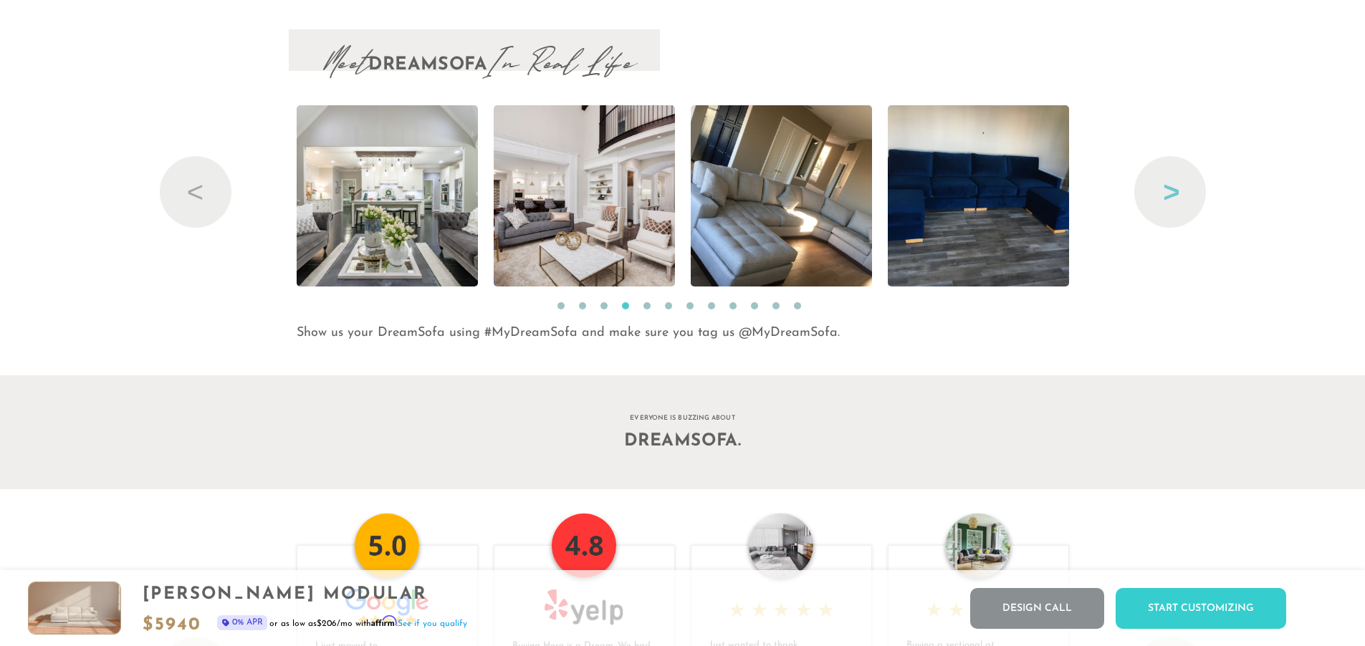
click at [1177, 200] on button "Next" at bounding box center [1170, 192] width 72 height 72
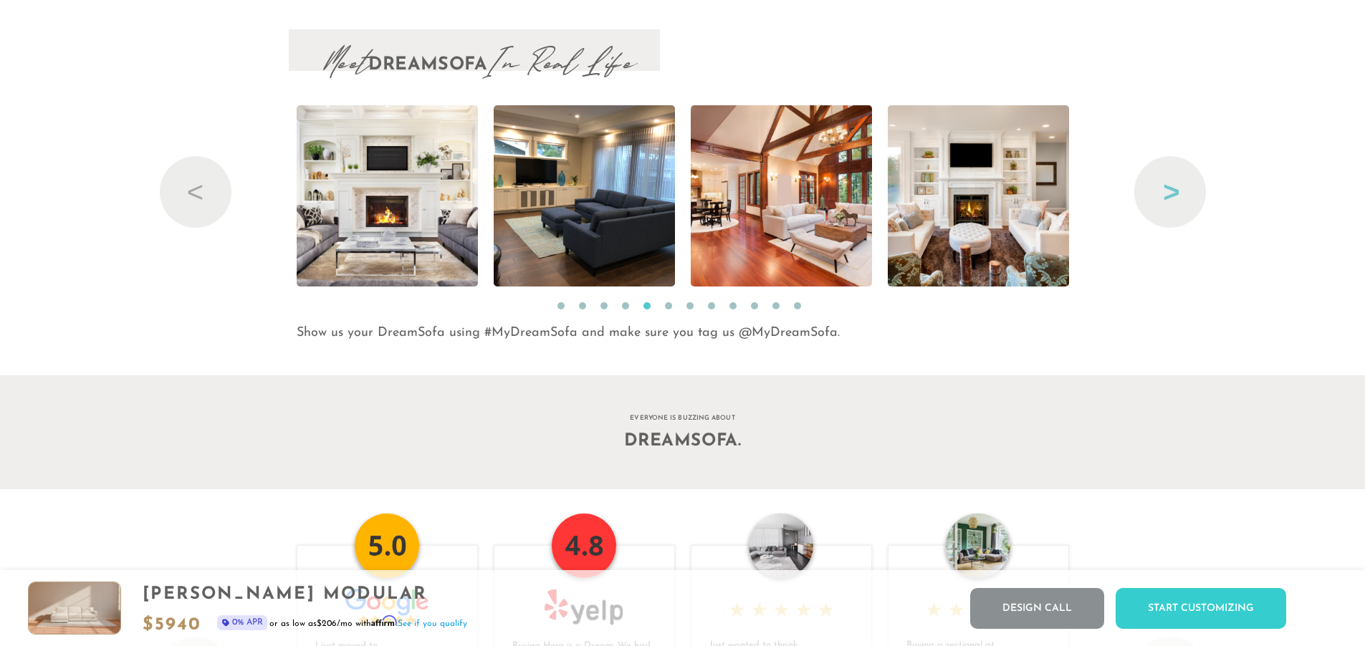
click at [1176, 201] on button "Next" at bounding box center [1170, 192] width 72 height 72
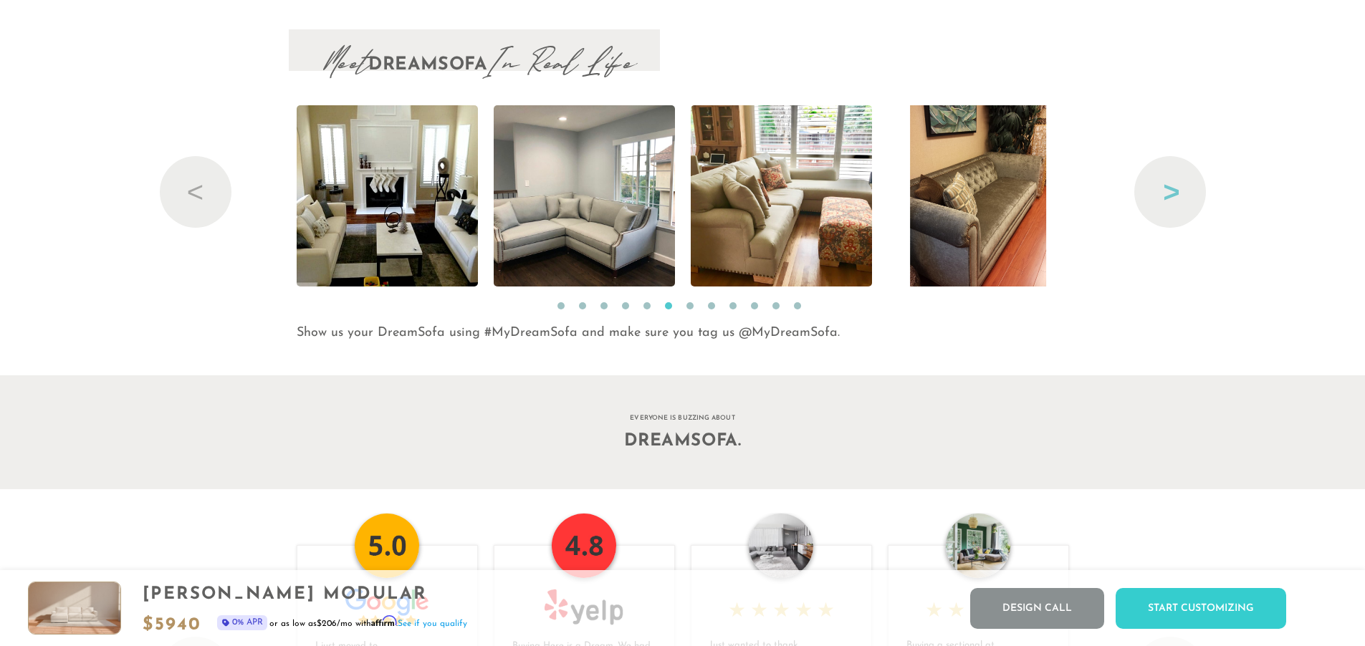
click at [1176, 201] on button "Next" at bounding box center [1170, 192] width 72 height 72
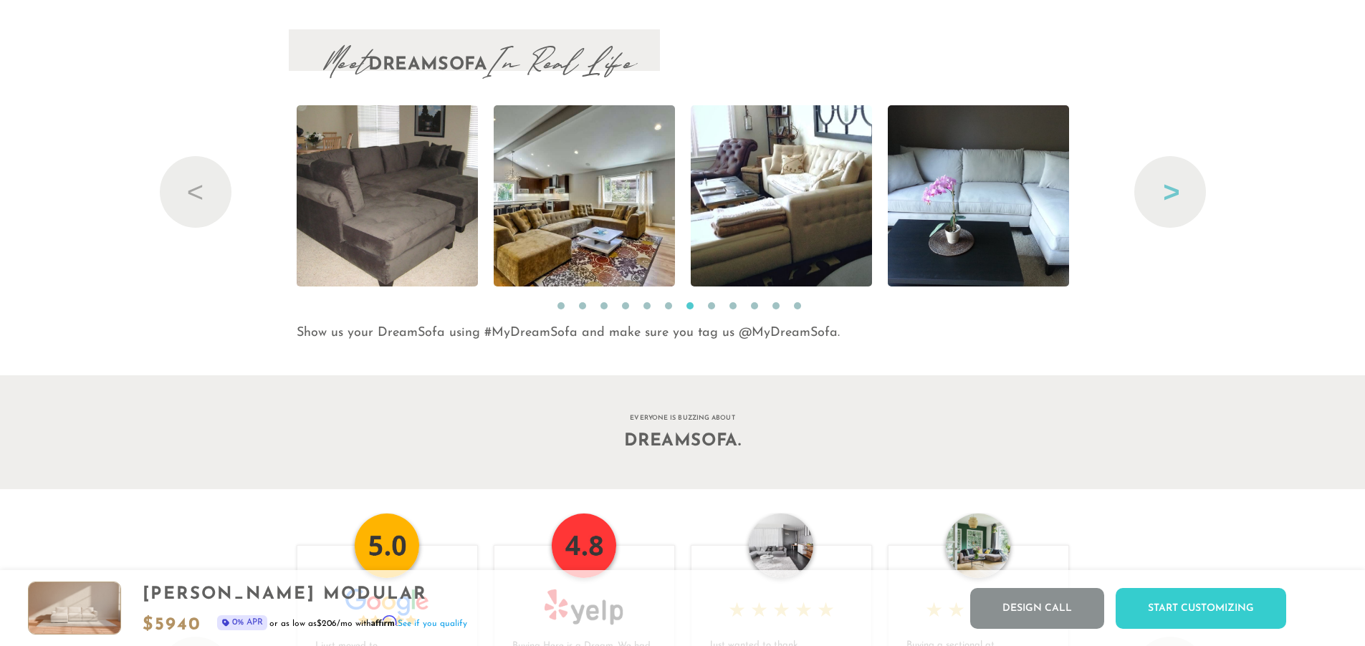
click at [1176, 201] on button "Next" at bounding box center [1170, 192] width 72 height 72
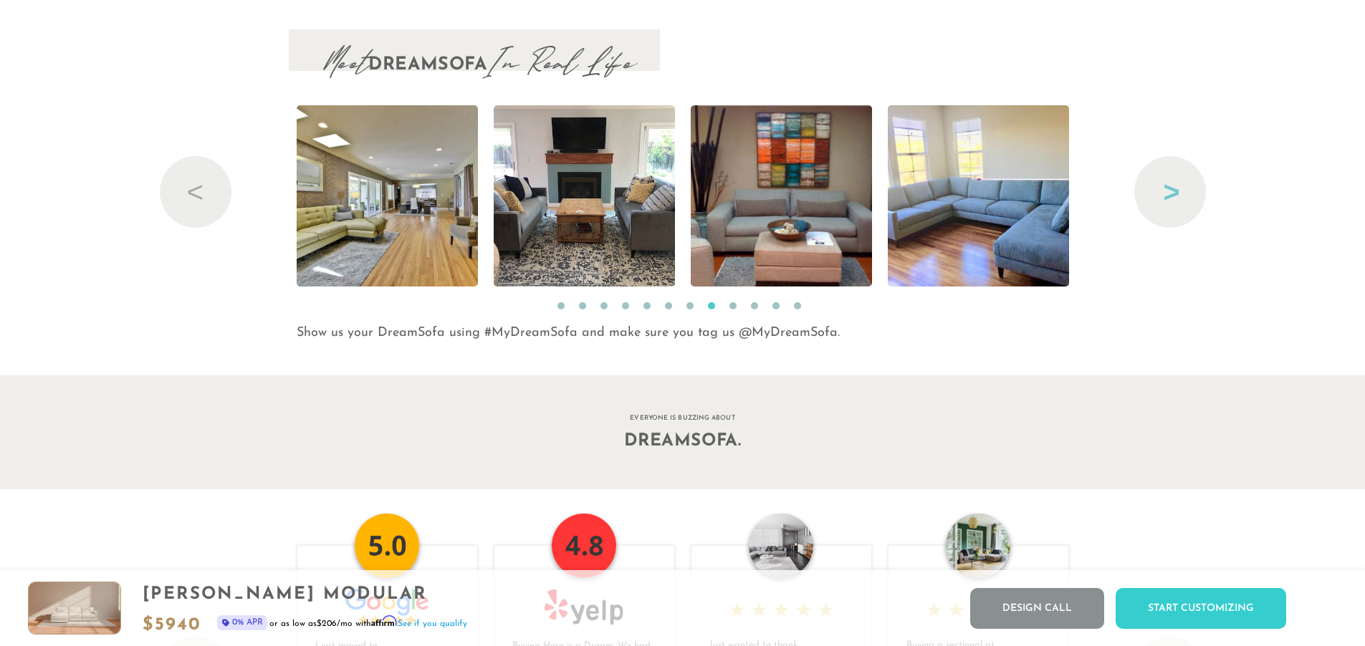
click at [1176, 201] on button "Next" at bounding box center [1170, 192] width 72 height 72
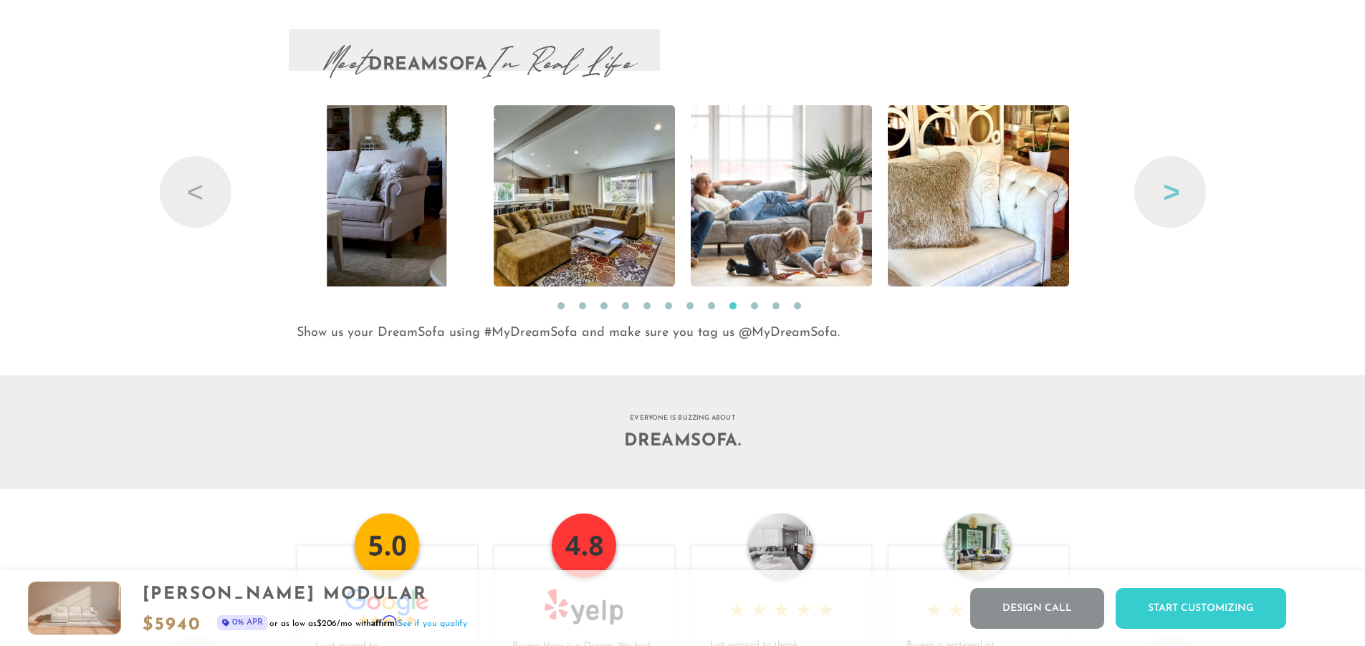
click at [1175, 202] on button "Next" at bounding box center [1170, 192] width 72 height 72
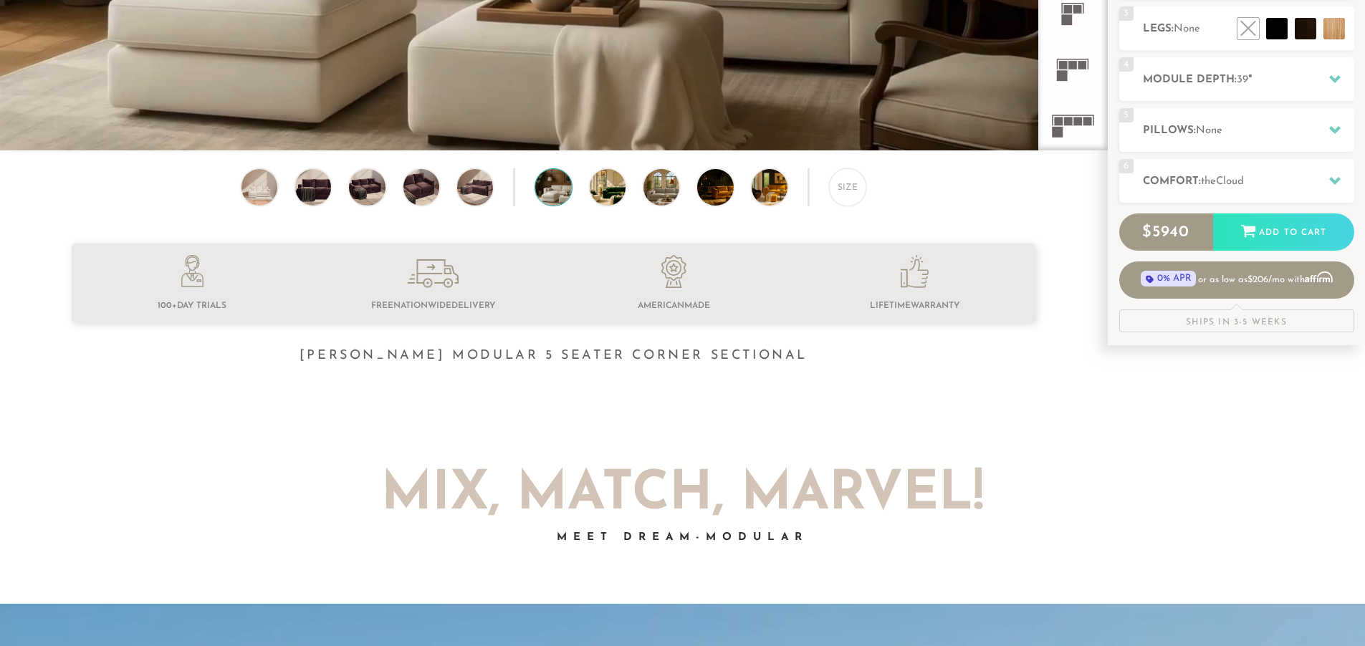
scroll to position [0, 0]
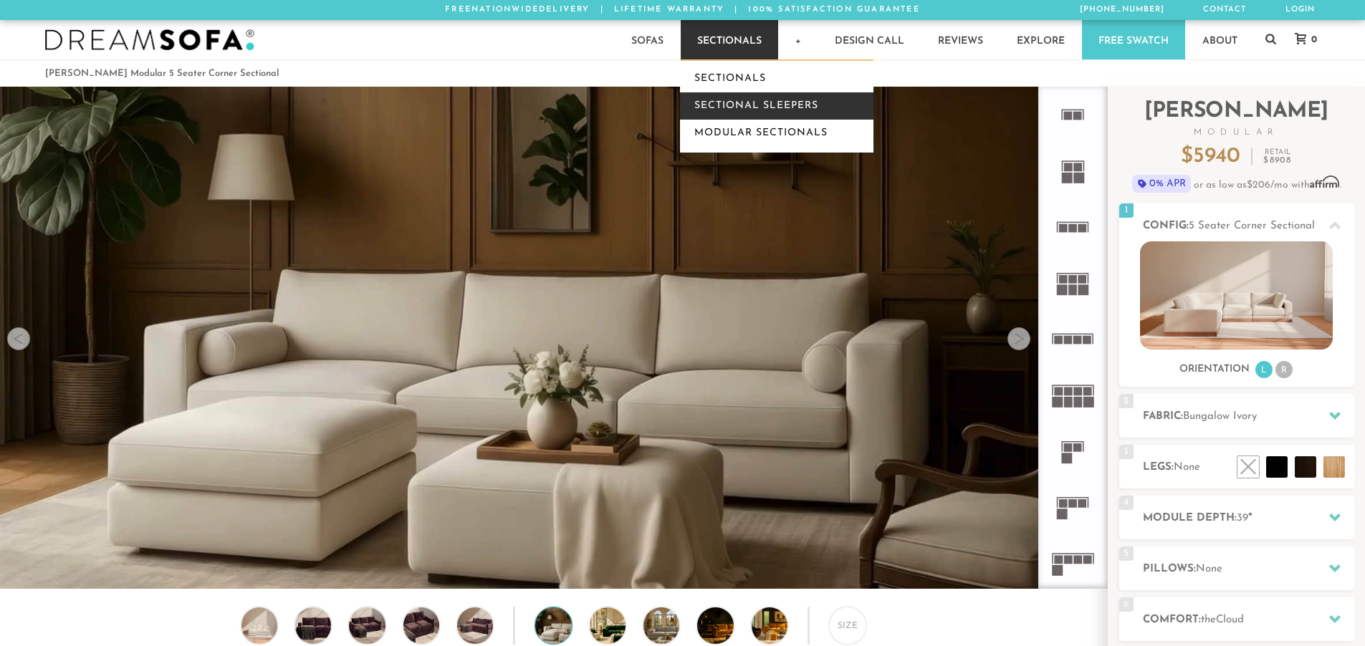
click at [773, 97] on link "Sectional Sleepers" at bounding box center [776, 105] width 193 height 27
